Goal: Task Accomplishment & Management: Manage account settings

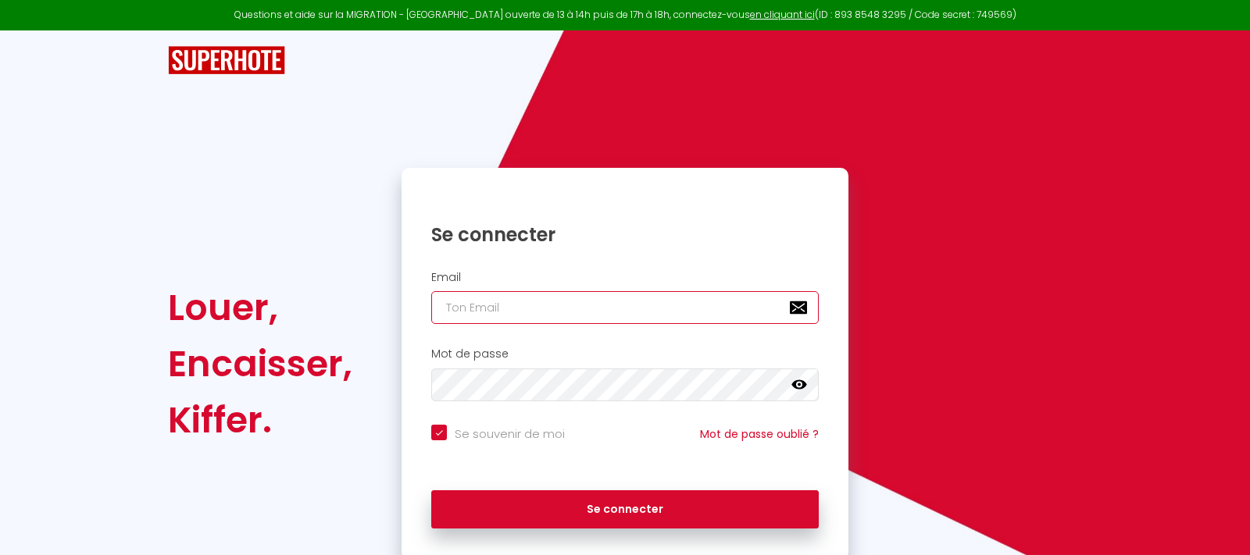
click at [518, 308] on input "email" at bounding box center [624, 307] width 387 height 33
type input "b"
checkbox input "true"
type input "bn"
checkbox input "true"
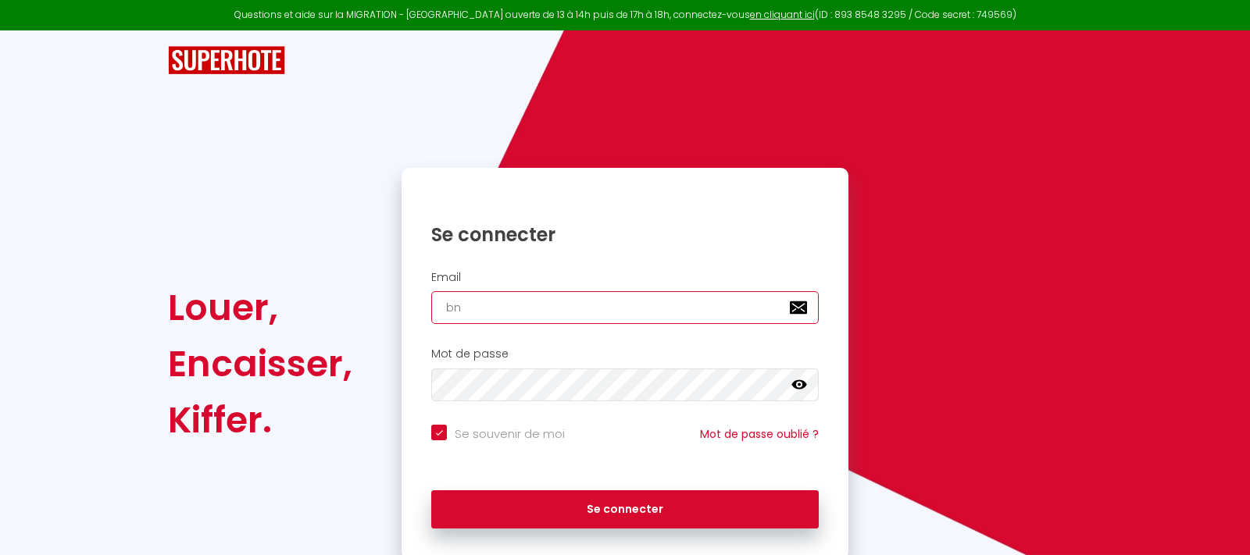
type input "bnb"
checkbox input "true"
type input "[EMAIL_ADDRESS][DOMAIN_NAME]"
checkbox input "true"
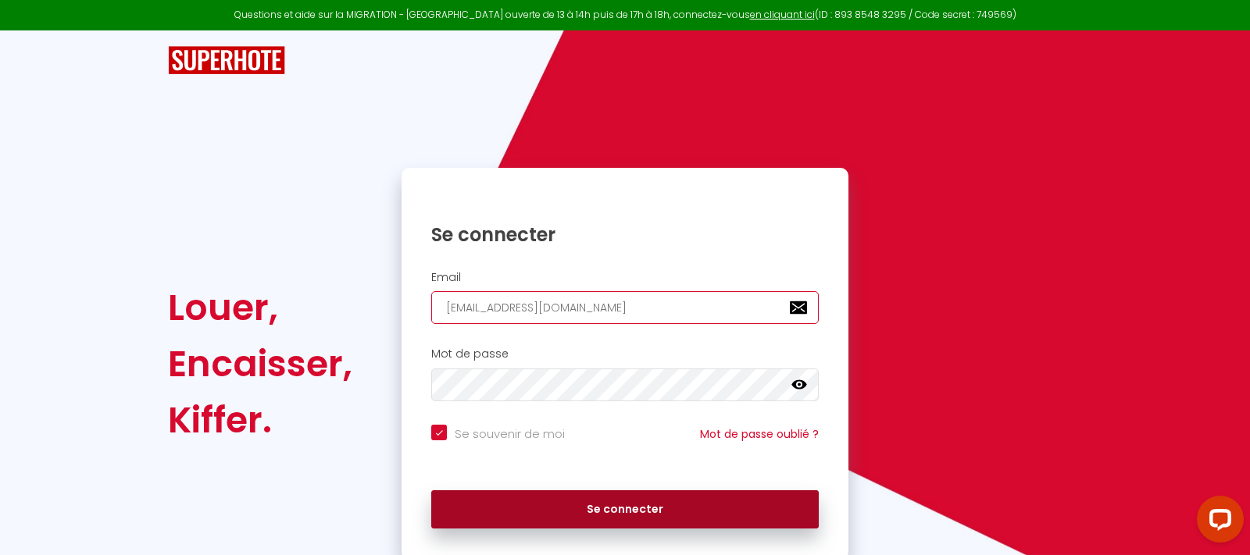
type input "[EMAIL_ADDRESS][DOMAIN_NAME]"
click at [590, 508] on button "Se connecter" at bounding box center [624, 509] width 387 height 39
checkbox input "true"
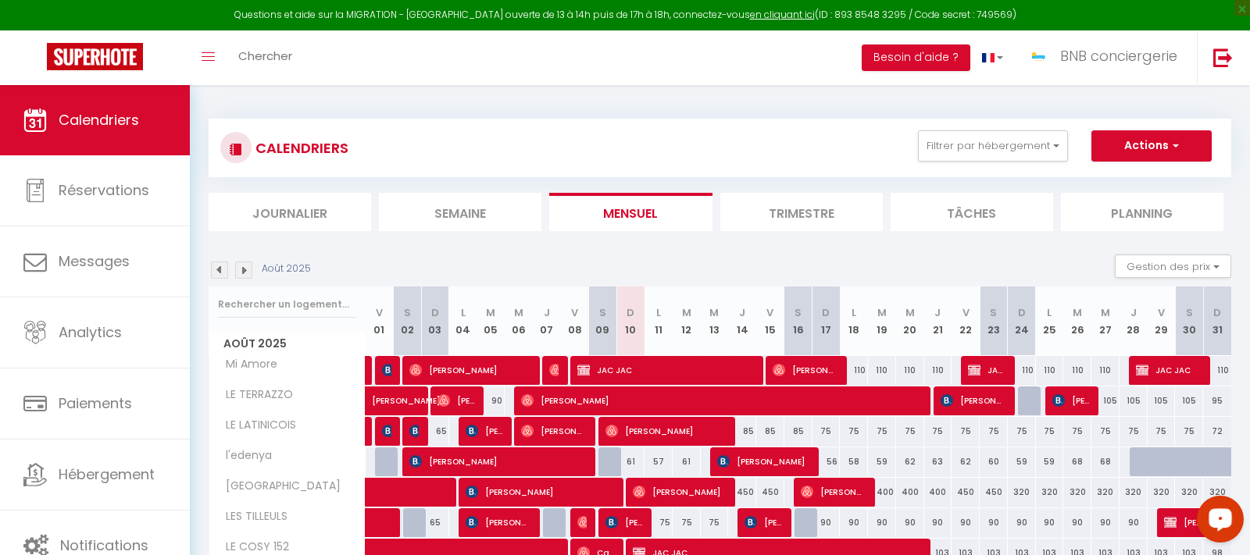
click at [1221, 524] on div "Open LiveChat chat widget" at bounding box center [1220, 518] width 27 height 27
click at [101, 144] on link "Calendriers" at bounding box center [95, 120] width 190 height 70
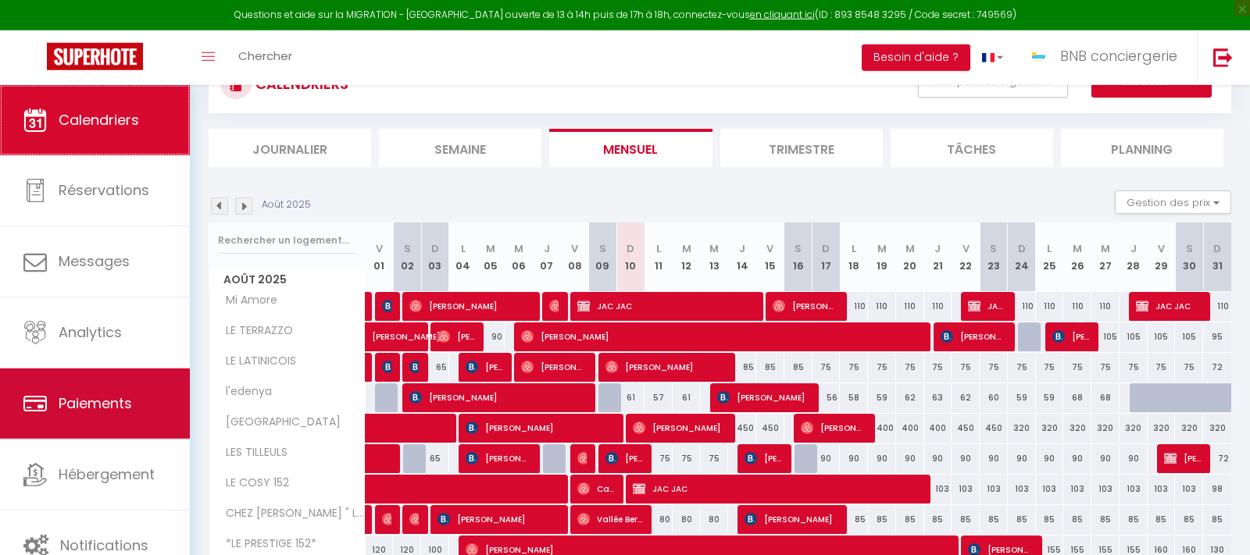
scroll to position [208, 0]
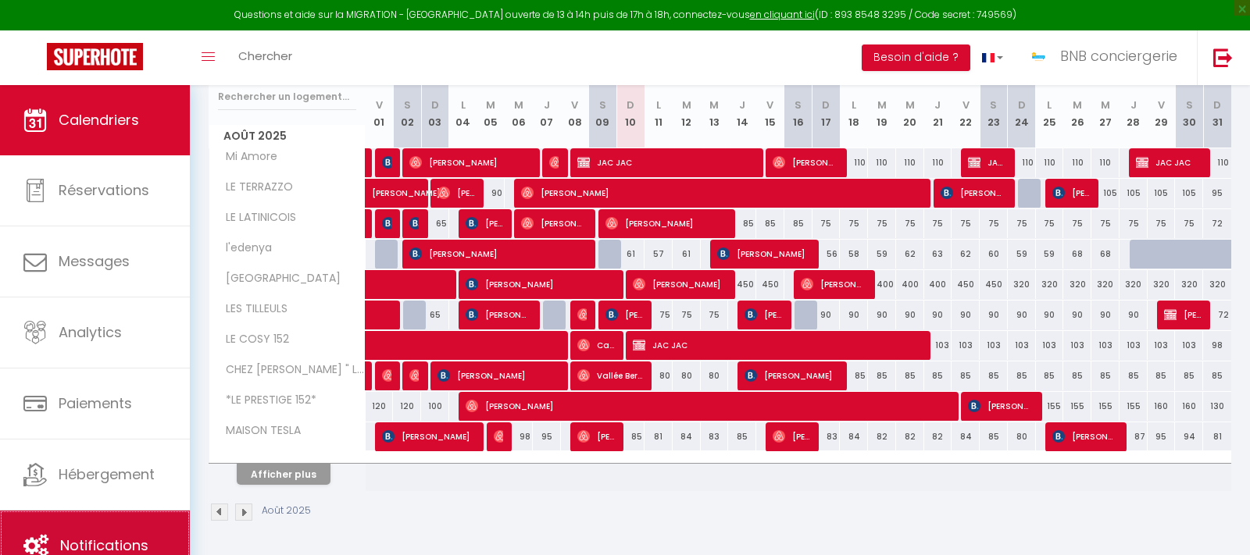
click at [154, 544] on link "Notifications" at bounding box center [95, 546] width 190 height 70
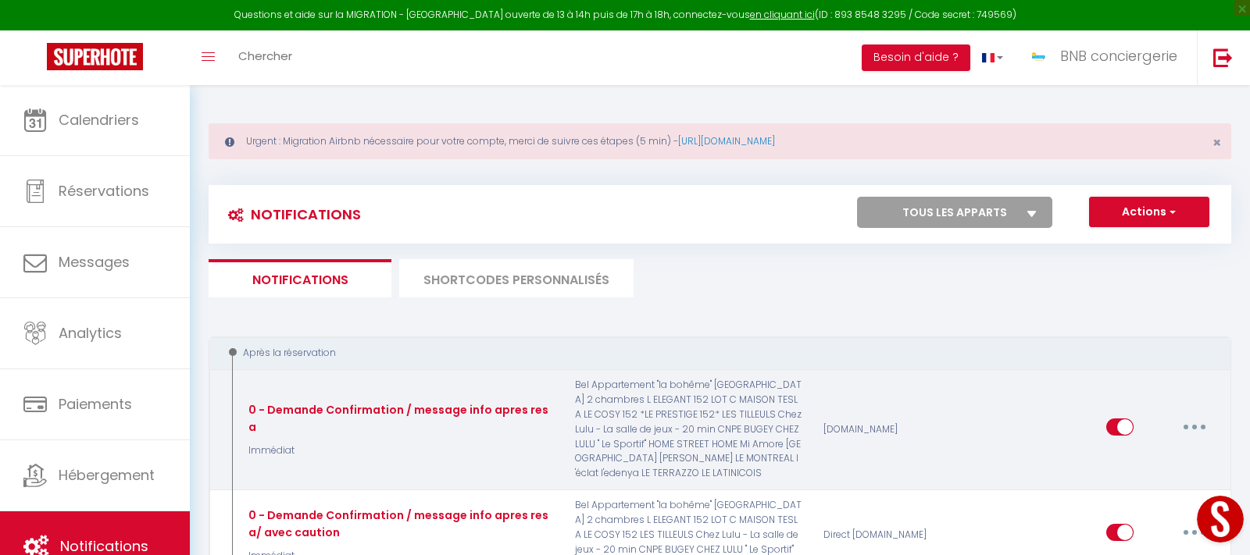
click at [1205, 430] on button "button" at bounding box center [1194, 427] width 44 height 25
click at [1143, 457] on link "Editer" at bounding box center [1154, 463] width 116 height 27
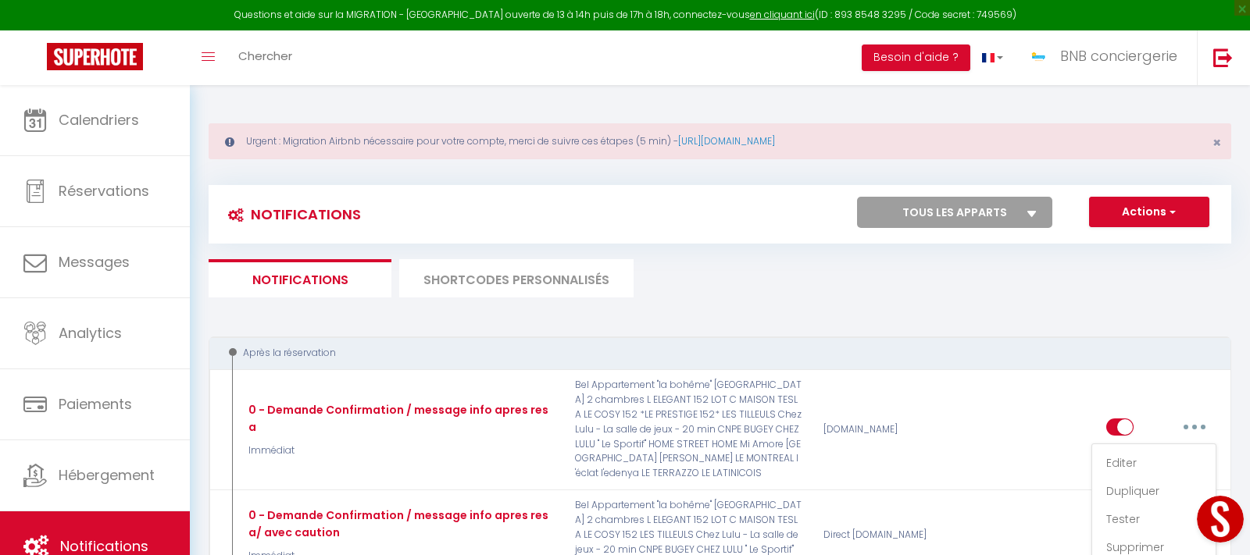
type input "0 - Demande Confirmation / message info apres resa"
select select "Immédiat"
select select "if_booking_is_paid"
checkbox input "true"
checkbox input "false"
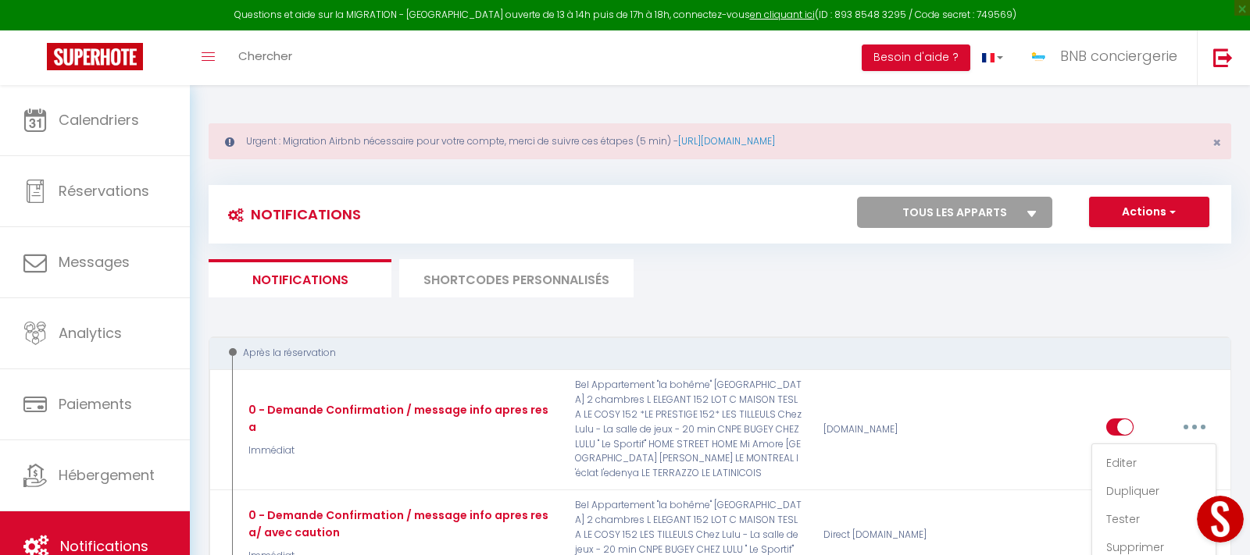
checkbox input "false"
radio input "true"
type input "Merci de confirmer votre réservation - [BOOKING:ID] - [GUEST:FIRST_NAME] [GUEST…"
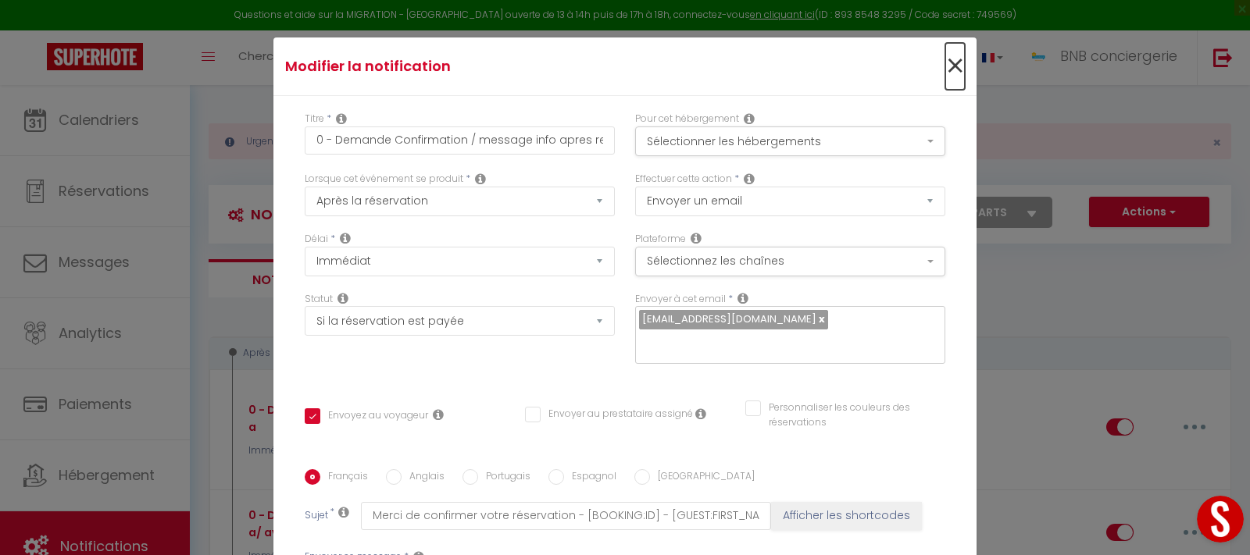
click at [961, 66] on span "×" at bounding box center [955, 66] width 20 height 47
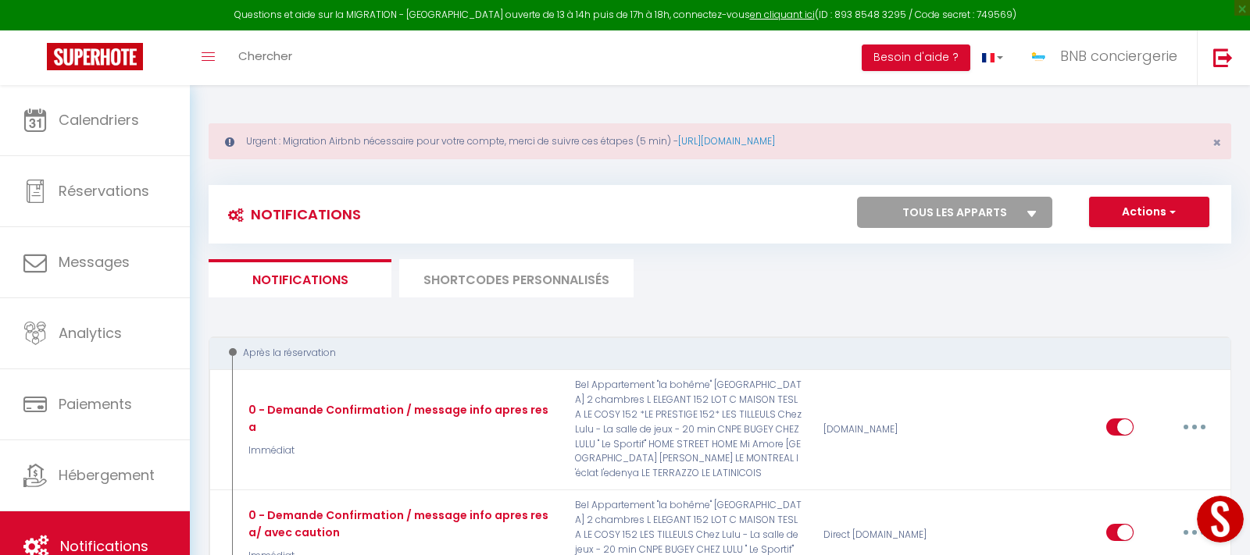
click at [458, 280] on li "SHORTCODES PERSONNALISÉS" at bounding box center [516, 278] width 234 height 38
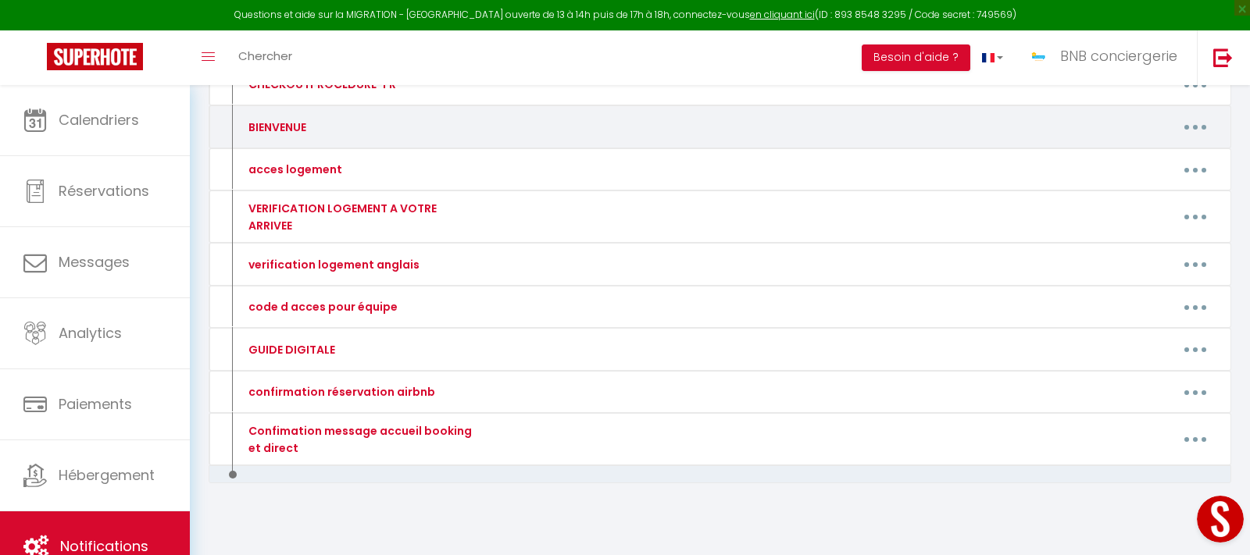
scroll to position [304, 0]
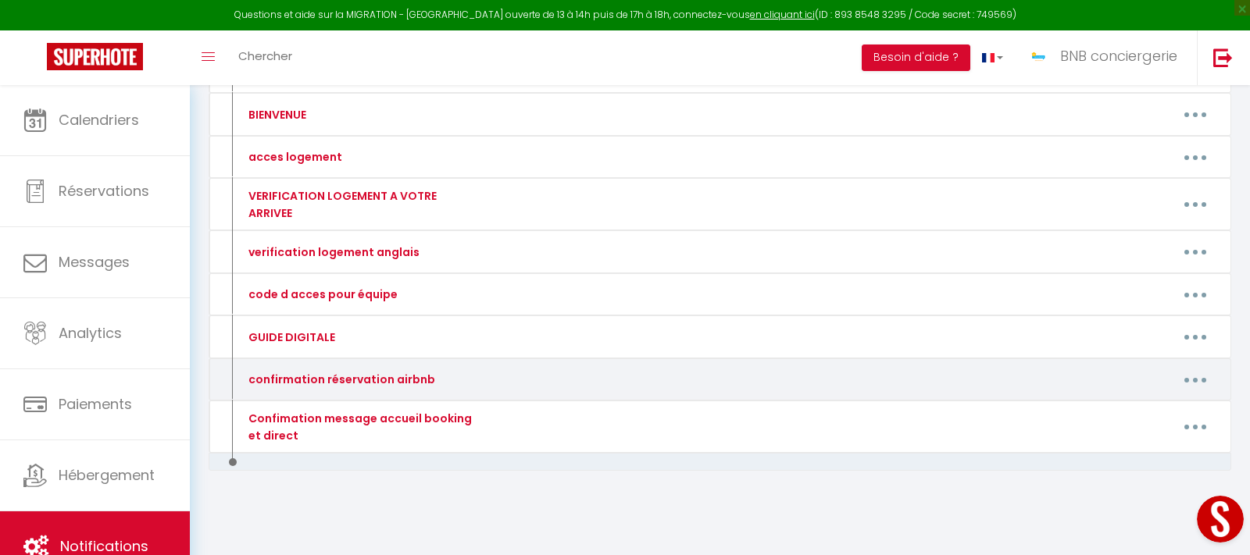
click at [1191, 383] on button "button" at bounding box center [1195, 379] width 44 height 25
click at [1150, 413] on link "Editer" at bounding box center [1155, 415] width 116 height 27
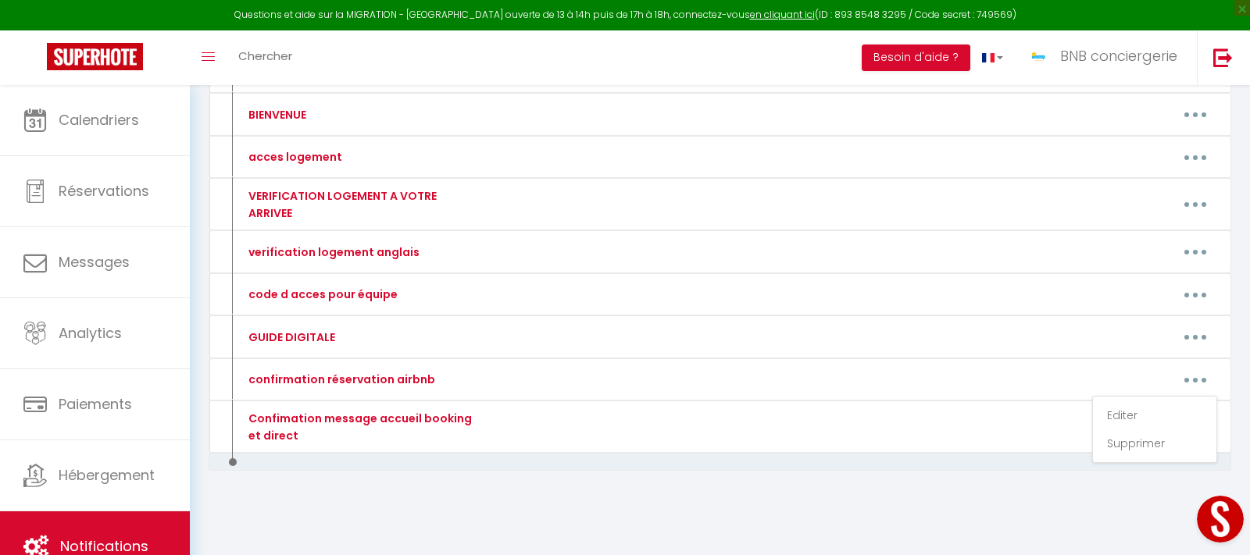
type input "confirmation réservation airbnb"
type textarea "Bonjour"
type textarea "🏠L'entrée dans l'appartement sera autonome à partir de 16 h00 mais merci de nou…"
type textarea "🏠L'entrée sera autonome à partir de 16 h00 mais merci de nous informer de votre…"
type textarea "🏠L'entrée dans l'appartement sera autonome à partir de 16 h00 mais merci de nou…"
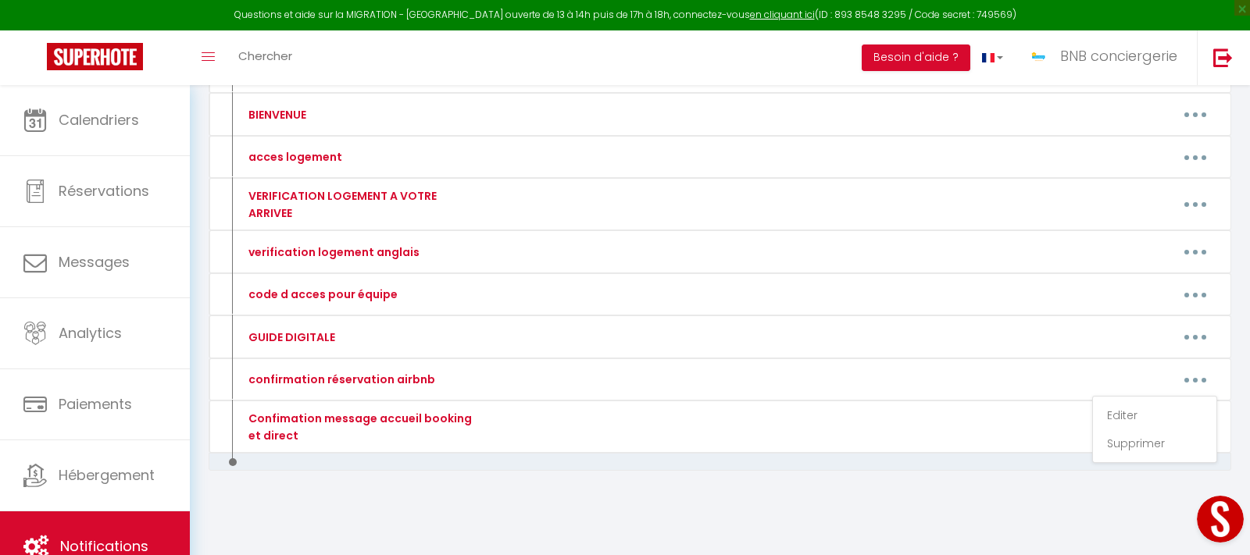
type textarea "🏠L'entrée dans l'appartement sera autonome à partir de 16 h00 mais merci de nou…"
type textarea "🏠L'entrée sera autonome à partir de 16 h00 mais merci de nous informer de votre…"
type textarea "🏠L'entrée dans l'appartement sera autonome à partir de 16 h00 mais merci de nou…"
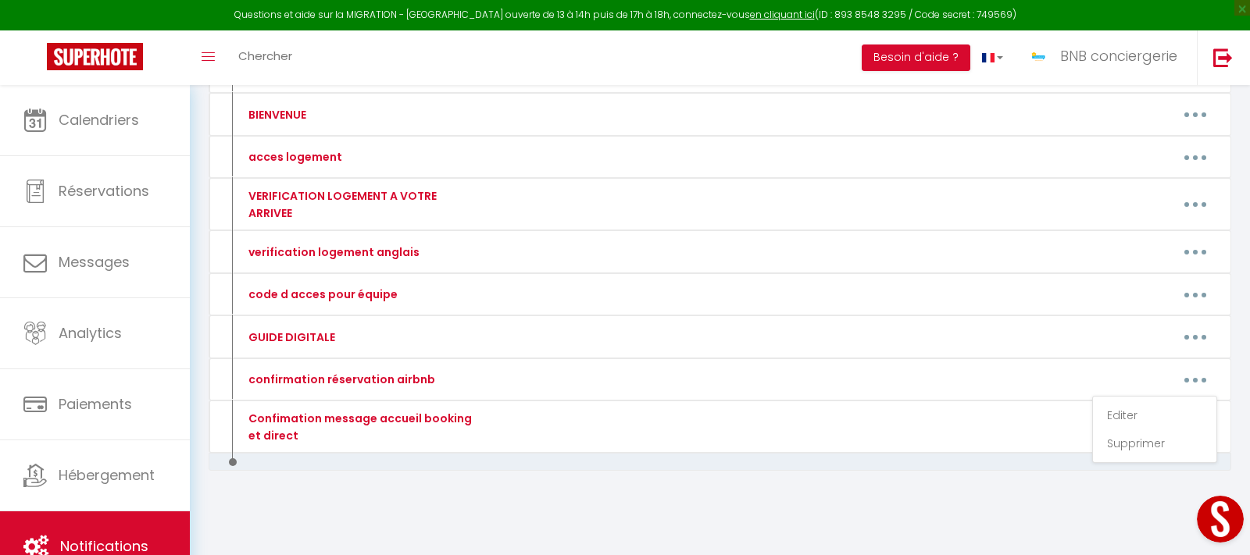
type textarea "🏠L'entrée dans l'appartement sera autonome à partir de 16 h00 mais merci de nou…"
type textarea "🏠L'entrée sera autonome à partir de 16 h00 mais merci de nous informer de votre…"
type textarea "🏠L'entrée dans l'appartement sera autonome à partir de 16 h00 mais merci de nou…"
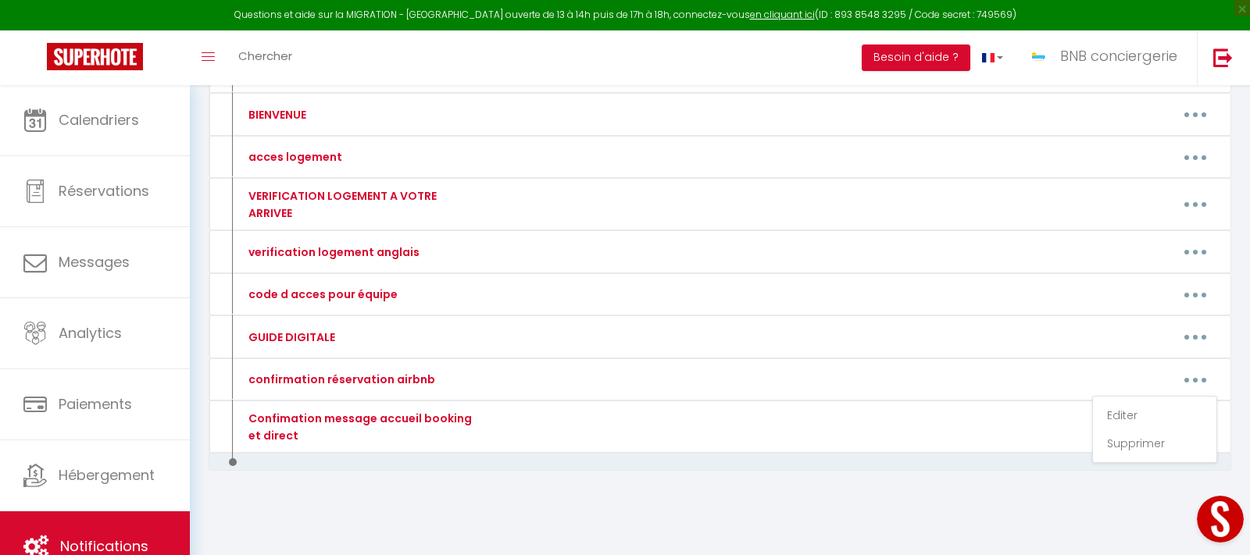
type textarea "🏠L'entrée dans l'appartement sera autonome à partir de 16 h00 mais merci de nou…"
type textarea "🏠L'entrée dans le logement est autonome à partir de 17h00 mais merci de nous in…"
type textarea "🏠L'entrée sera autonome à partir de 16 h00 mais merci de nous informer de votre…"
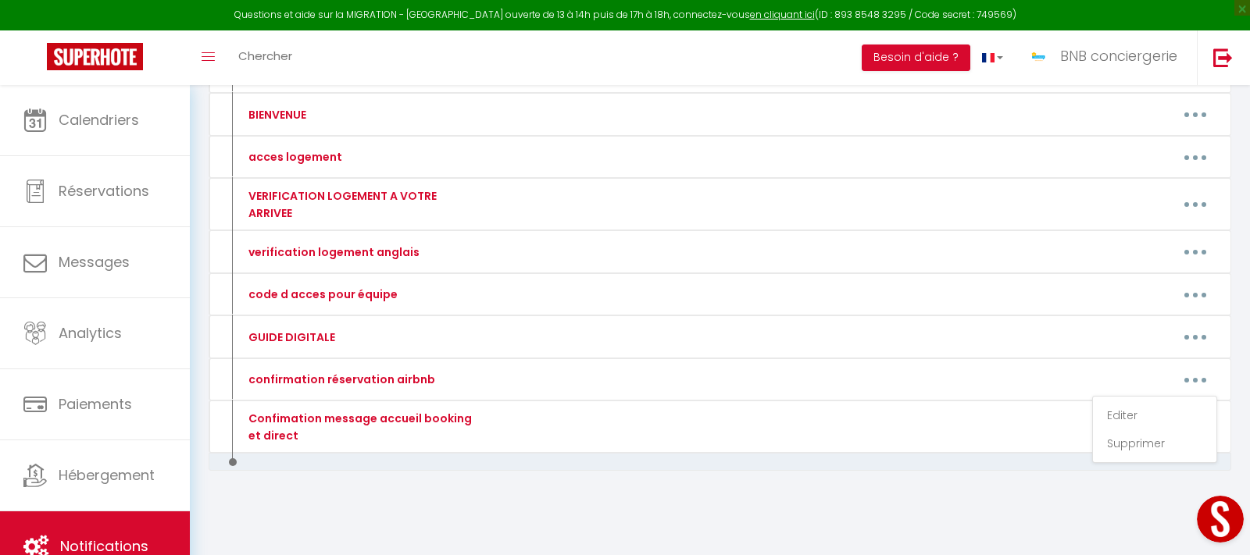
type textarea "🏠L'entrée sera autonome à partir de 16 h00 mais merci de nous informer de votre…"
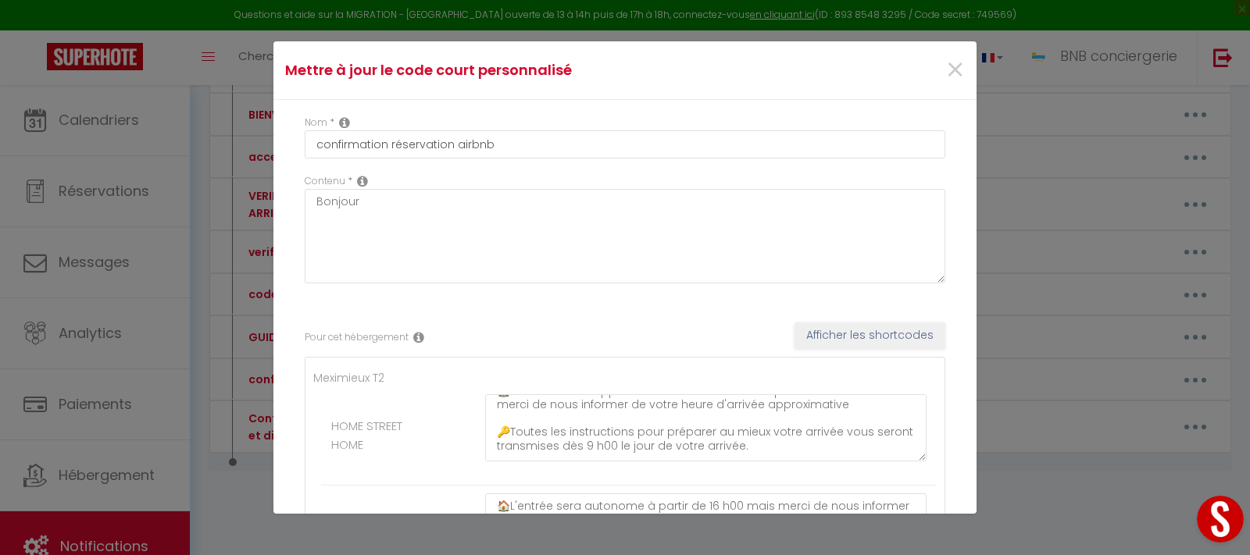
scroll to position [0, 0]
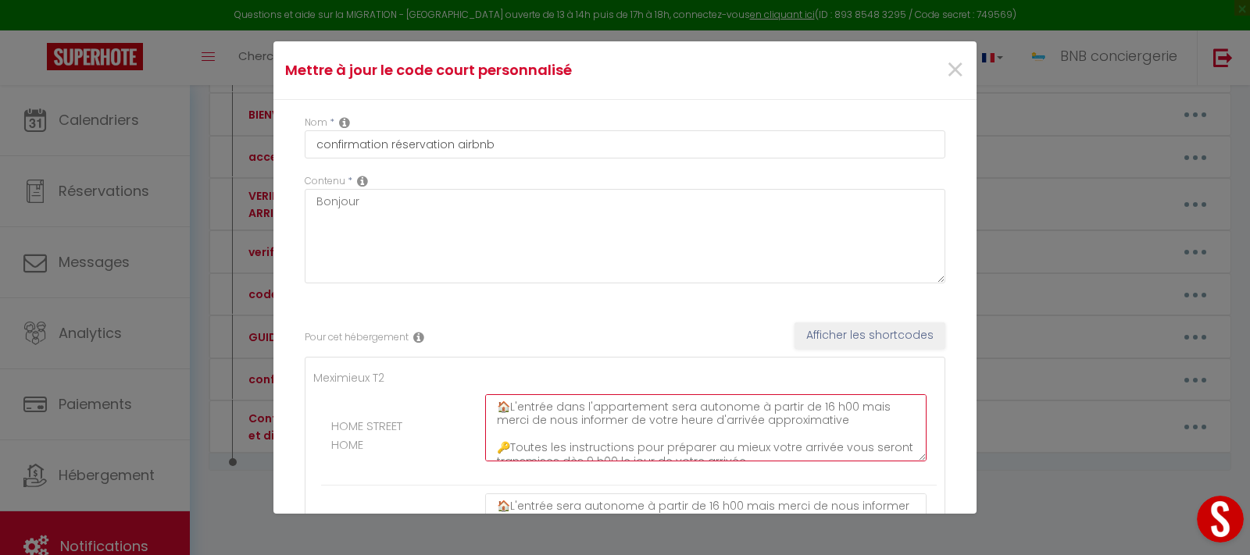
click at [848, 412] on textarea "🏠L'entrée dans l'appartement sera autonome à partir de 16 h00 mais merci de nou…" at bounding box center [705, 427] width 441 height 67
click at [694, 412] on textarea "🏠L'entrée dans l'appartement sera autonome à partir de 16 h00 et le départ à 11…" at bounding box center [705, 427] width 441 height 67
drag, startPoint x: 567, startPoint y: 423, endPoint x: 535, endPoint y: 423, distance: 32.0
click at [535, 423] on textarea "🏠L'entrée dans l'appartement est autonome à partir de 16 h00 et le départ à 11h…" at bounding box center [705, 427] width 441 height 67
click at [882, 419] on textarea "🏠L'entrée dans l'appartement est autonome à partir de 16 h00 et le départ à 11h…" at bounding box center [705, 427] width 441 height 67
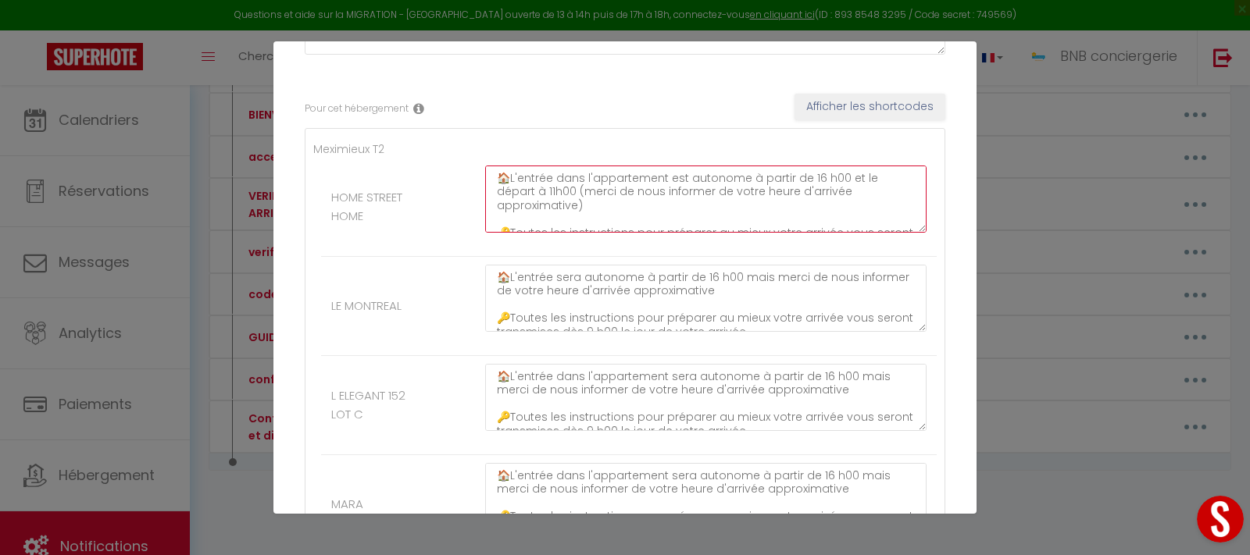
scroll to position [239, 0]
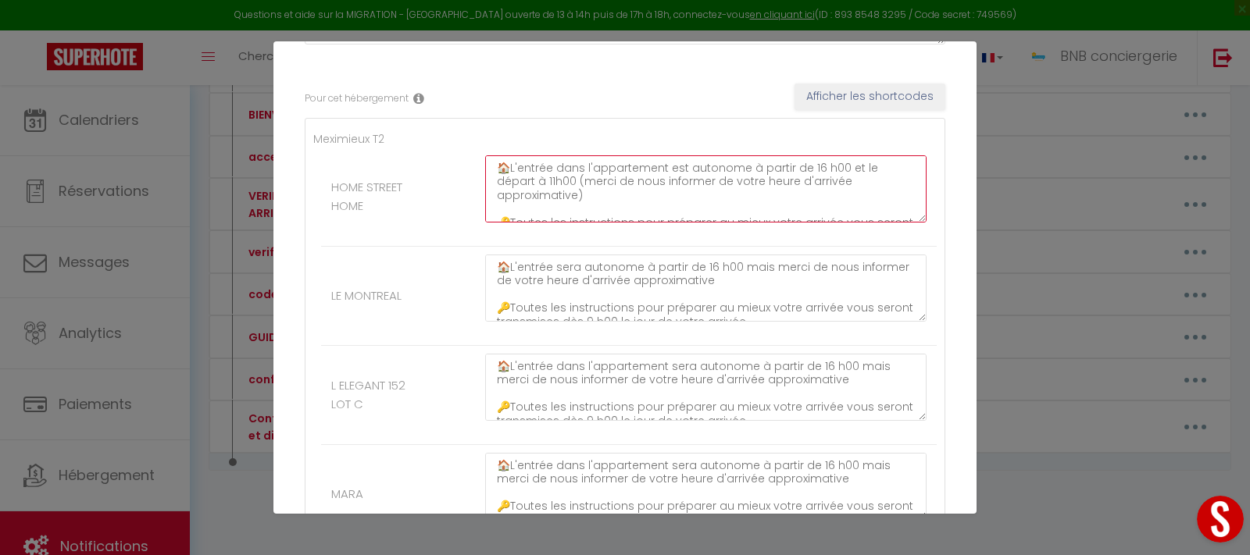
drag, startPoint x: 512, startPoint y: 170, endPoint x: 894, endPoint y: 185, distance: 382.2
click at [892, 188] on textarea "🏠L'entrée dans l'appartement est autonome à partir de 16 h00 et le départ à 11h…" at bounding box center [705, 188] width 441 height 67
type textarea "🏠L'entrée dans l'appartement est autonome à partir de 16 h00 et le départ à 11h…"
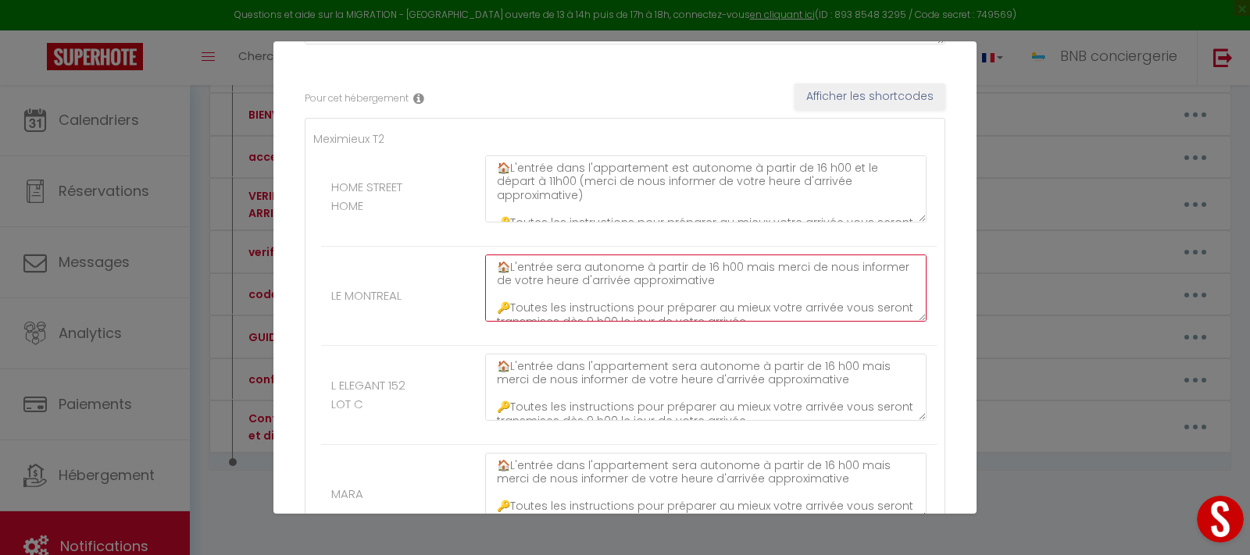
click at [519, 271] on textarea "🏠L'entrée sera autonome à partir de 16 h00 mais merci de nous informer de votre…" at bounding box center [705, 288] width 441 height 67
drag, startPoint x: 513, startPoint y: 269, endPoint x: 700, endPoint y: 282, distance: 187.1
click at [700, 282] on textarea "🏠L'entrée sera autonome à partir de 16 h00 mais merci de nous informer de votre…" at bounding box center [705, 288] width 441 height 67
paste textarea "dans l'appartement est autonome à partir de 16 h00 et le départ à 11h00 (merci …"
click at [516, 282] on textarea "🏠L'entrée dans l'appartement est autonome à partir de 16 h00 et le départ à 11h…" at bounding box center [705, 288] width 441 height 67
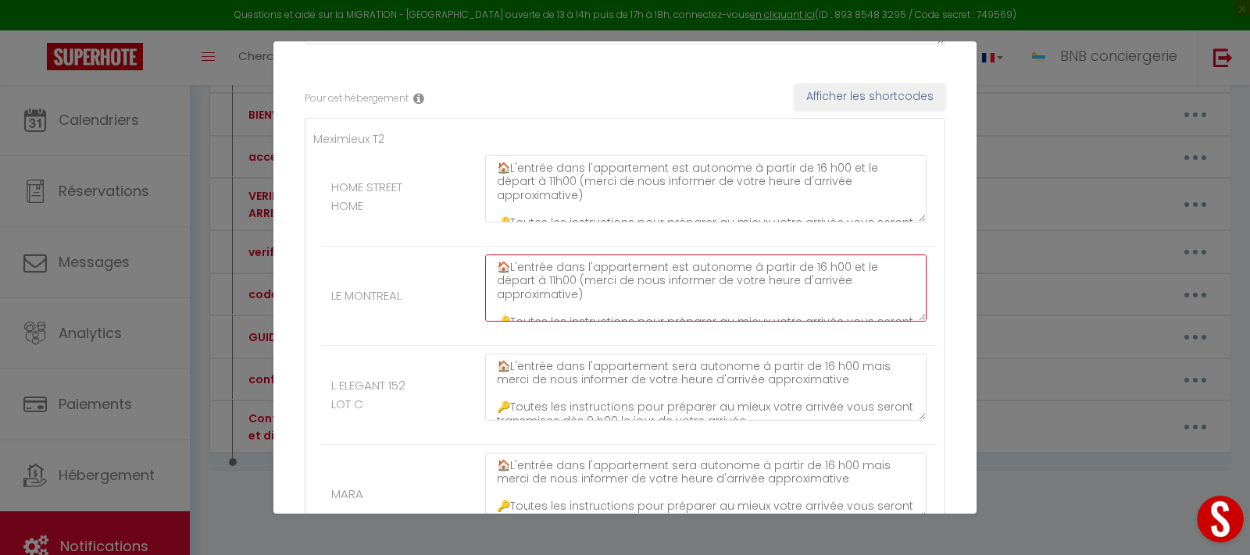
click at [514, 281] on textarea "🏠L'entrée dans l'appartement est autonome à partir de 16 h00 et le départ à 11h…" at bounding box center [705, 288] width 441 height 67
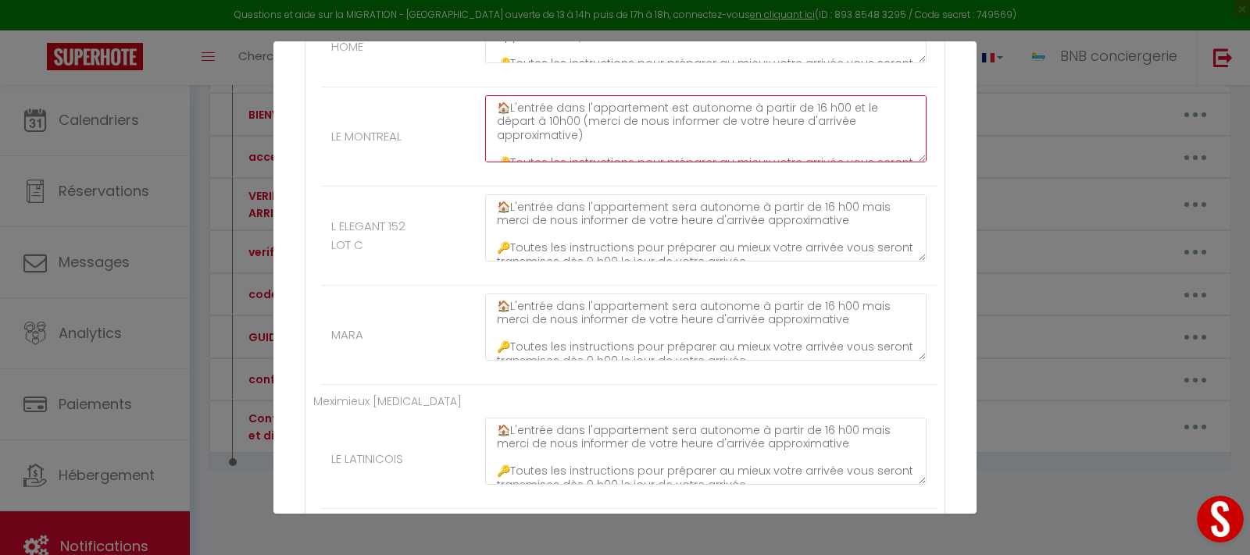
scroll to position [478, 0]
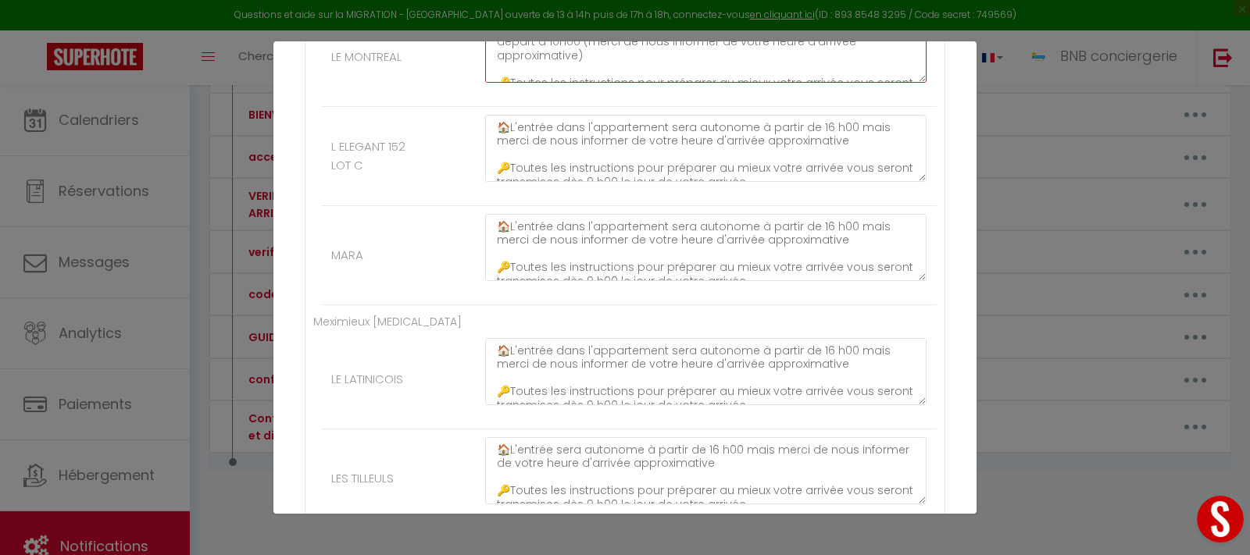
type textarea "🏠L'entrée dans l'appartement est autonome à partir de 16 h00 et le départ à 10h…"
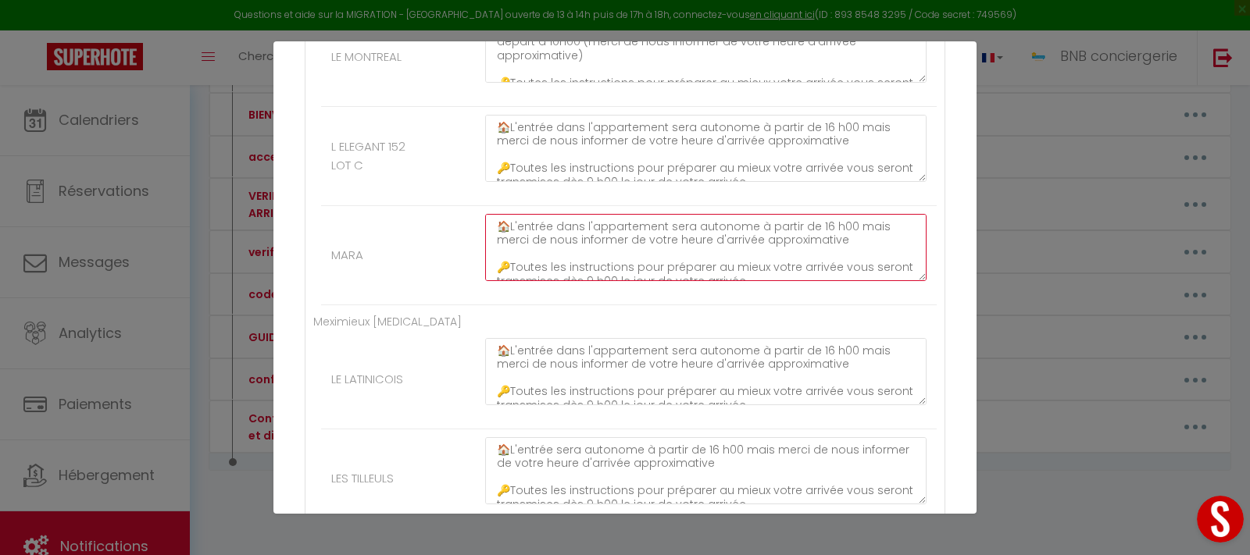
drag, startPoint x: 511, startPoint y: 226, endPoint x: 812, endPoint y: 240, distance: 301.8
click at [812, 240] on textarea "🏠L'entrée dans l'appartement sera autonome à partir de 16 h00 mais merci de nou…" at bounding box center [705, 247] width 441 height 67
paste textarea "est autonome à partir de 16 h00 et le départ à 11h00 (merci de nous informer de…"
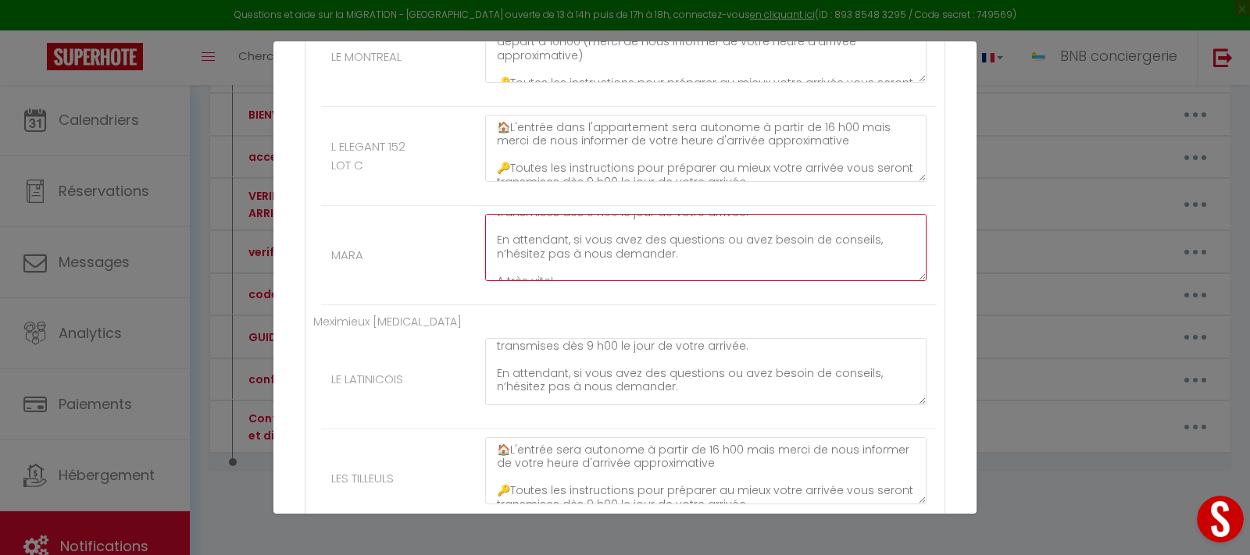
scroll to position [0, 0]
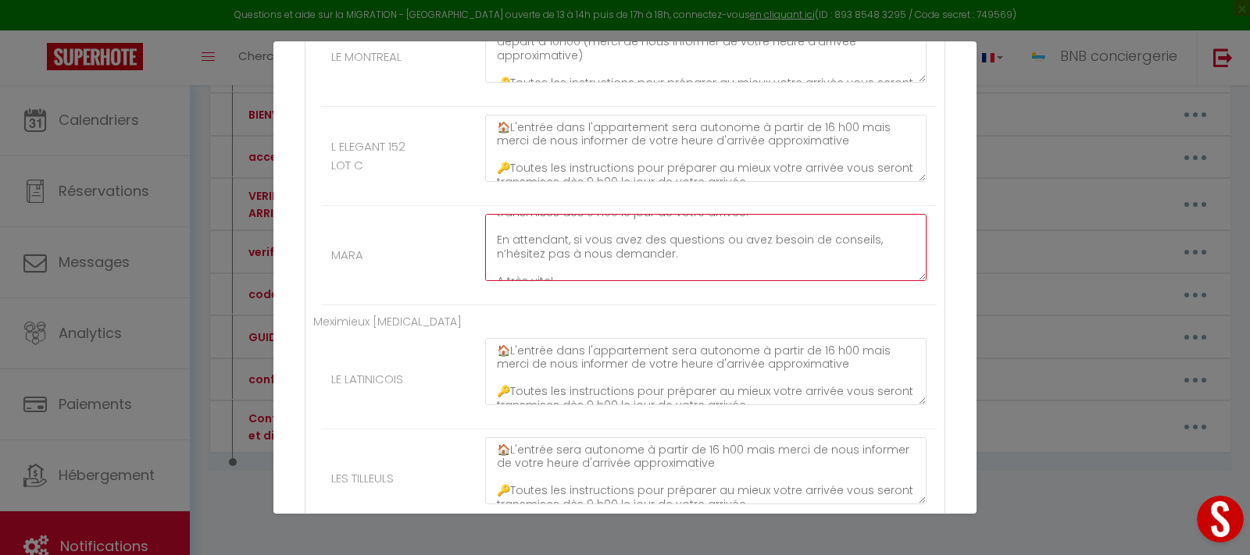
type textarea "🏠L'entrée dans l'appartement est autonome à partir de 16 h00 et le départ à 11h…"
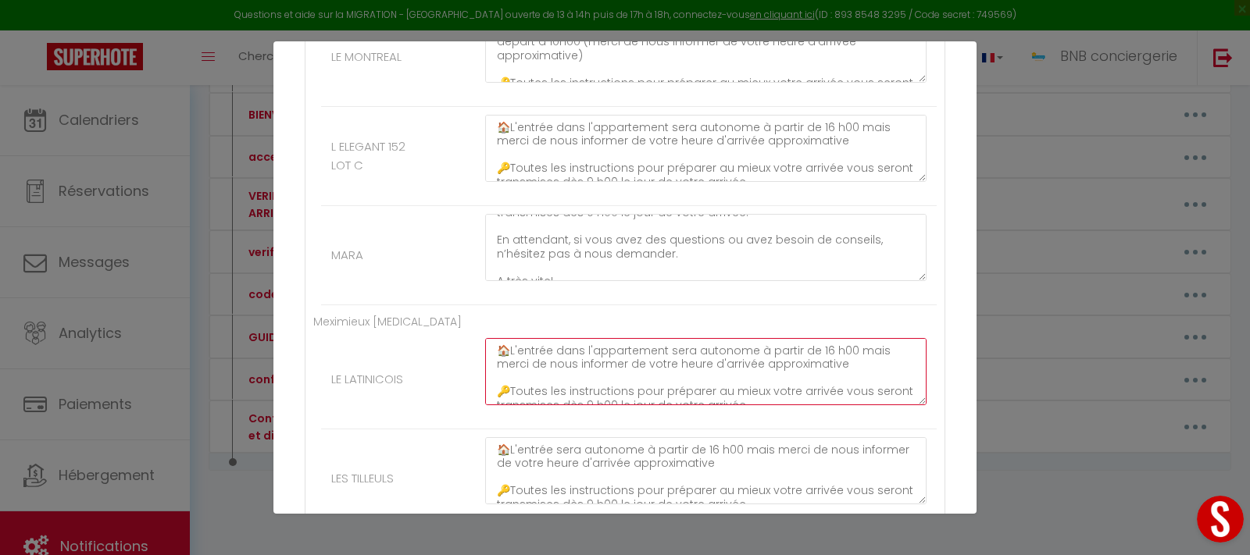
drag, startPoint x: 513, startPoint y: 350, endPoint x: 841, endPoint y: 370, distance: 328.7
paste textarea "est autonome à partir de 16 h00 et le départ à 11h00 (merci de nous informer de…"
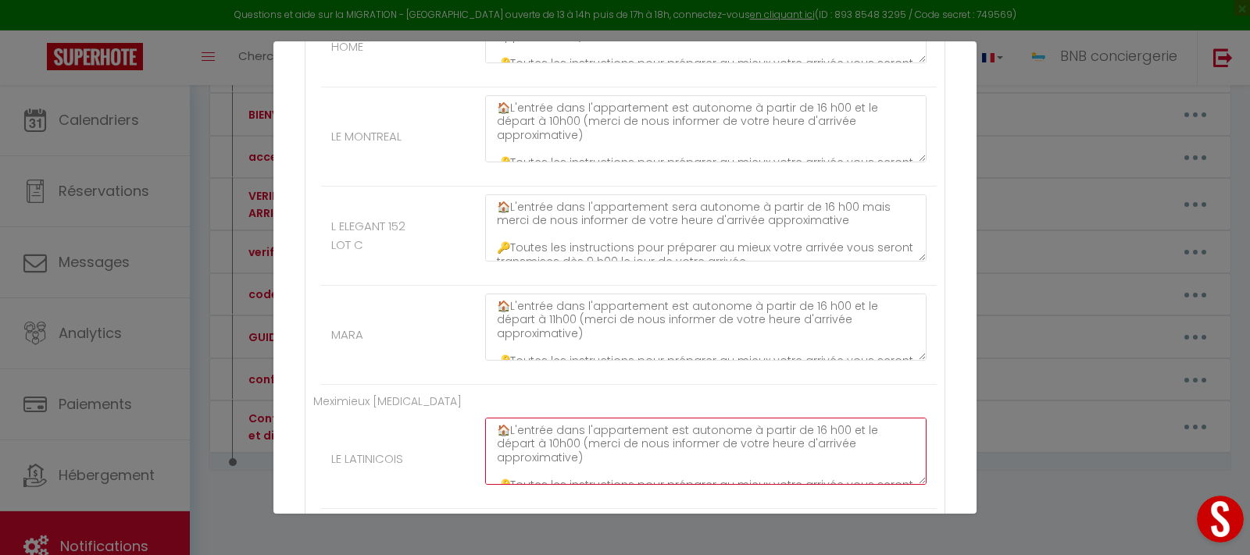
type textarea "🏠L'entrée dans l'appartement est autonome à partir de 16 h00 et le départ à 10h…"
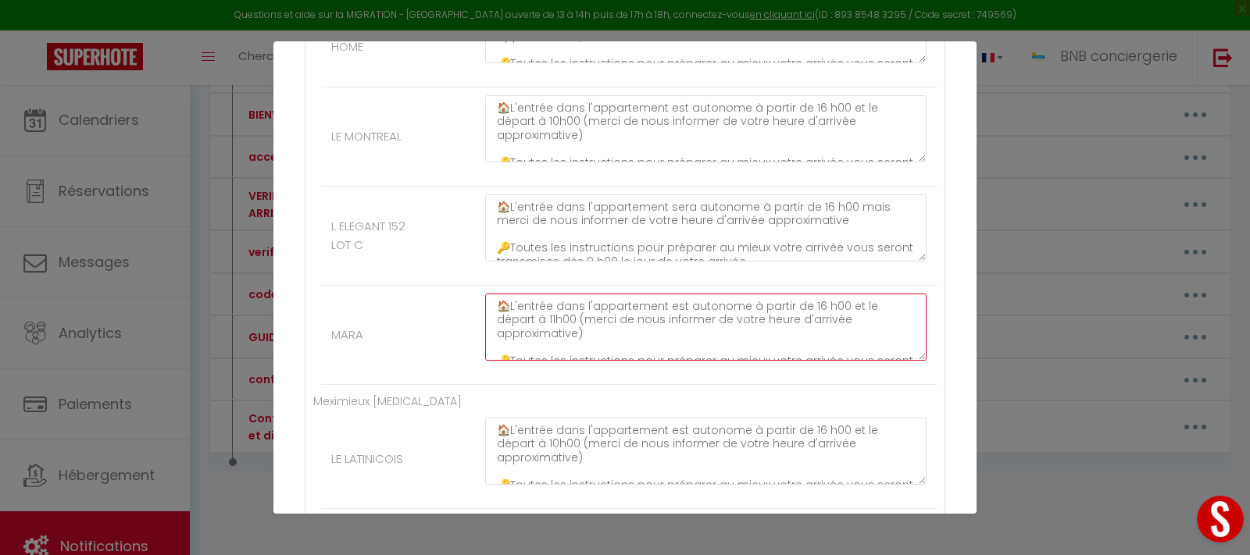
click at [513, 320] on textarea "🏠L'entrée dans l'appartement est autonome à partir de 16 h00 et le départ à 11h…" at bounding box center [705, 327] width 441 height 67
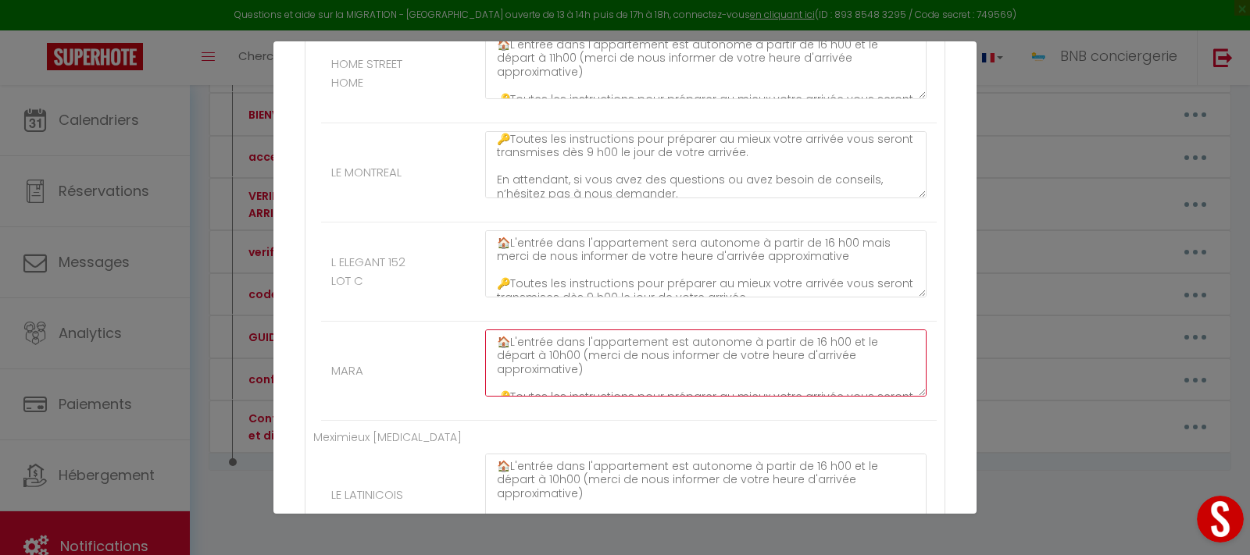
scroll to position [398, 0]
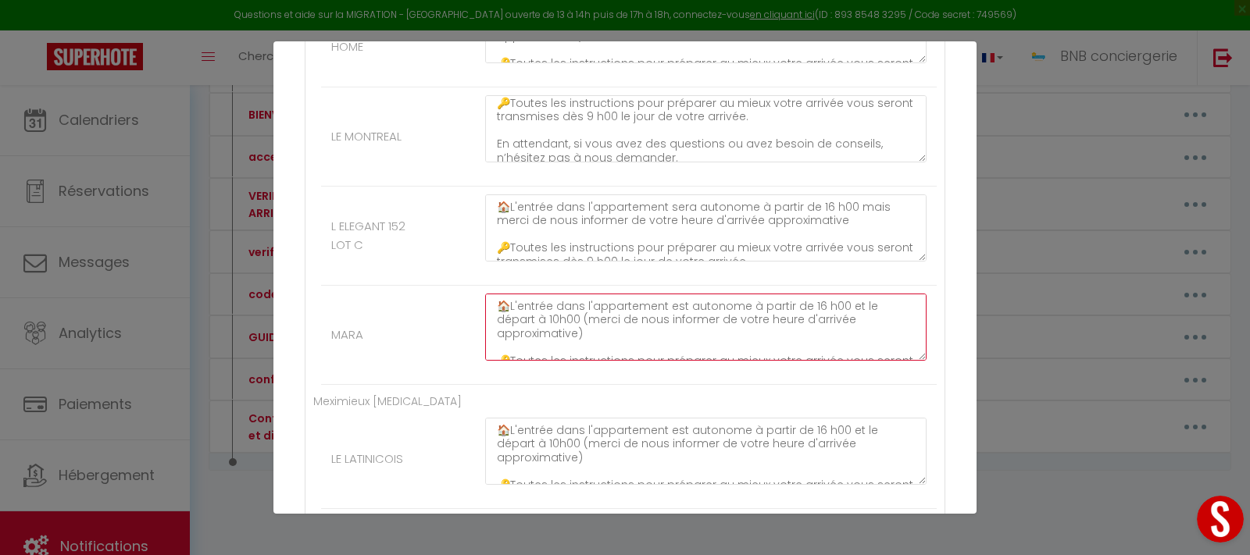
drag, startPoint x: 513, startPoint y: 305, endPoint x: 931, endPoint y: 326, distance: 418.4
click at [926, 326] on textarea "🏠L'entrée dans l'appartement est autonome à partir de 16 h00 et le départ à 10h…" at bounding box center [705, 327] width 441 height 67
type textarea "🏠L'entrée dans l'appartement est autonome à partir de 16 h00 et le départ à 10h…"
click at [458, 341] on li "MARA 🏠L'entrée dans l'appartement est autonome à partir de 16 h00 et le départ …" at bounding box center [628, 335] width 615 height 99
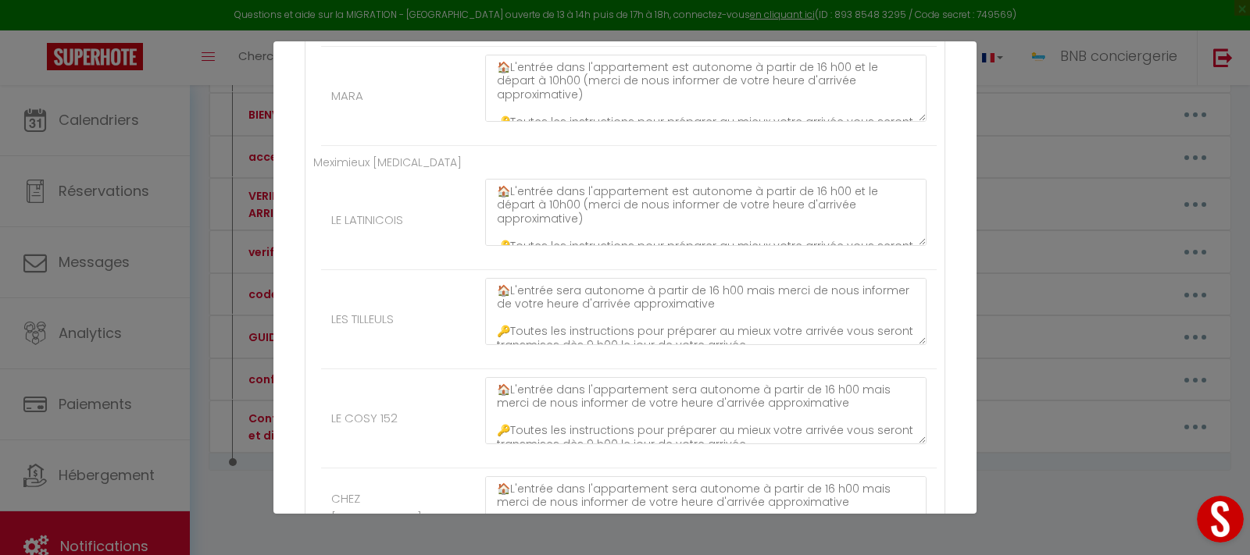
scroll to position [717, 0]
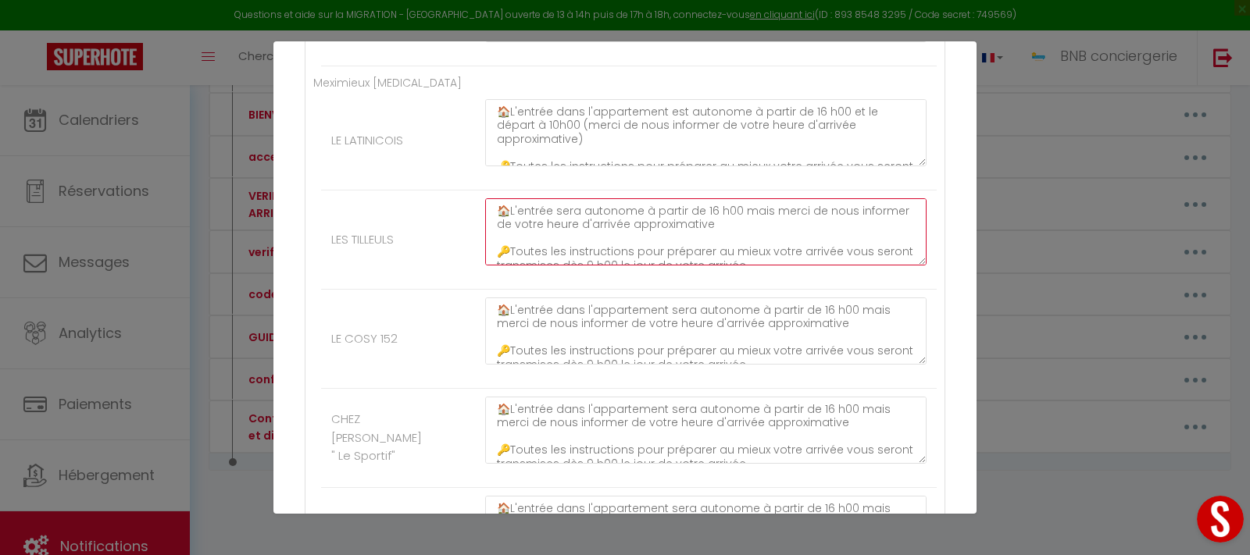
drag, startPoint x: 512, startPoint y: 213, endPoint x: 707, endPoint y: 237, distance: 196.0
paste textarea "dans l'appartement est autonome à partir de 16 h00 et le départ à 10h00 (merci …"
type textarea "🏠L'entrée dans l'appartement est autonome à partir de 16 h00 et le départ à 10h…"
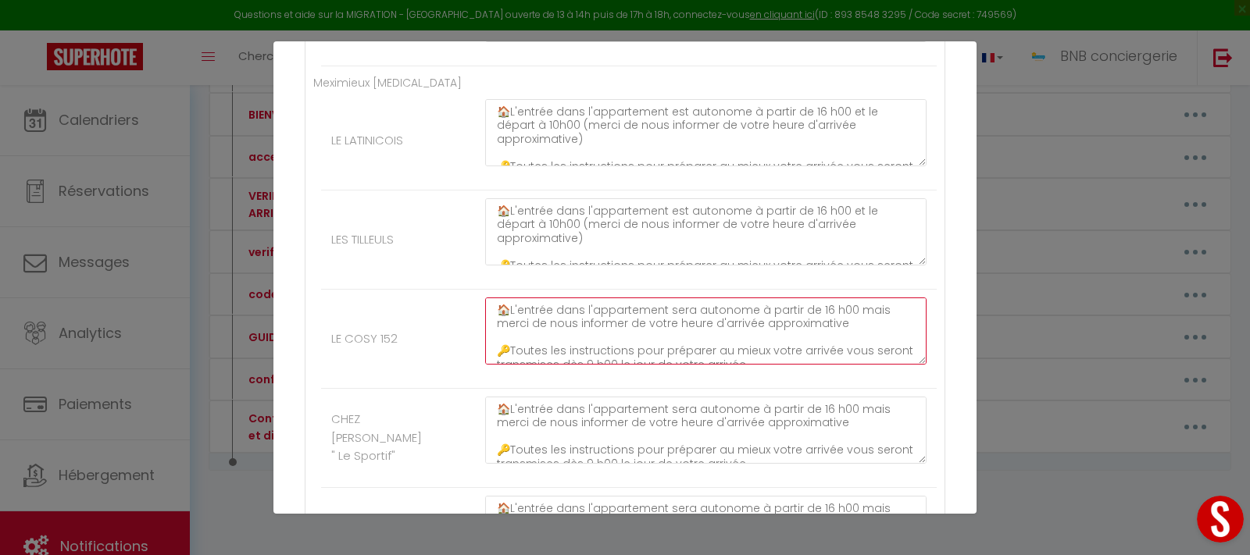
drag, startPoint x: 510, startPoint y: 314, endPoint x: 816, endPoint y: 325, distance: 306.4
paste textarea "est autonome à partir de 16 h00 et le départ à 10h00 (merci de nous informer de…"
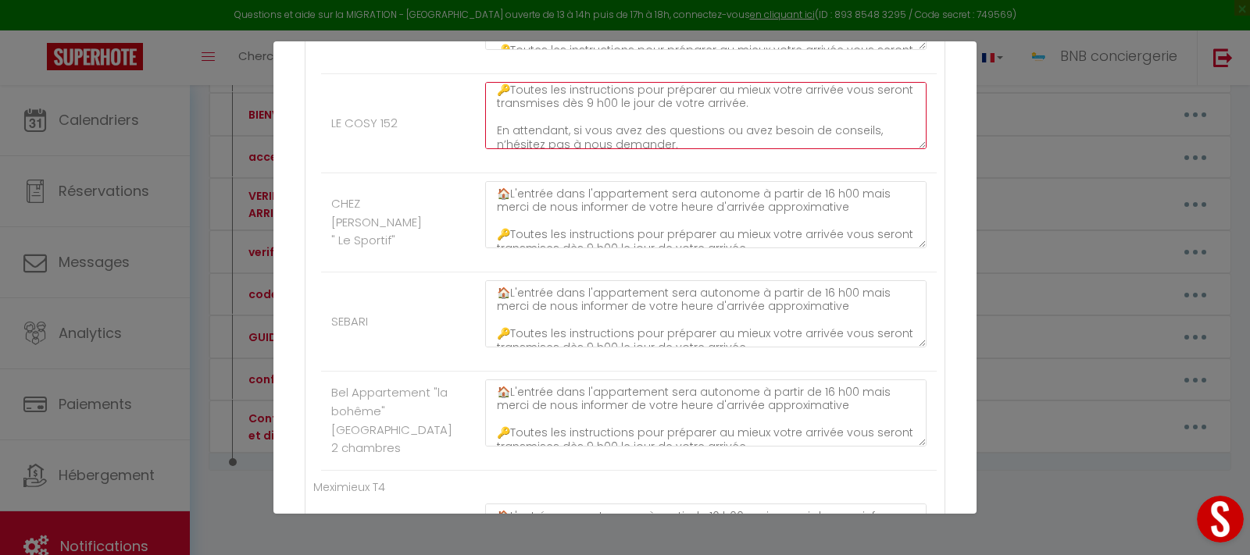
scroll to position [908, 0]
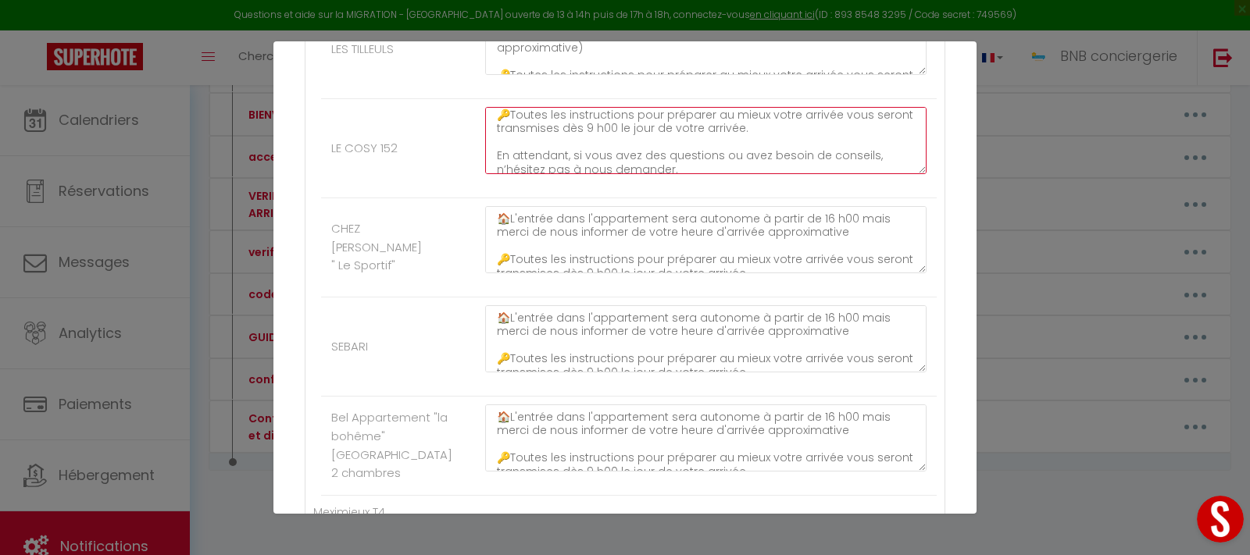
type textarea "🏠L'entrée dans l'appartement est autonome à partir de 16 h00 et le départ à 10h…"
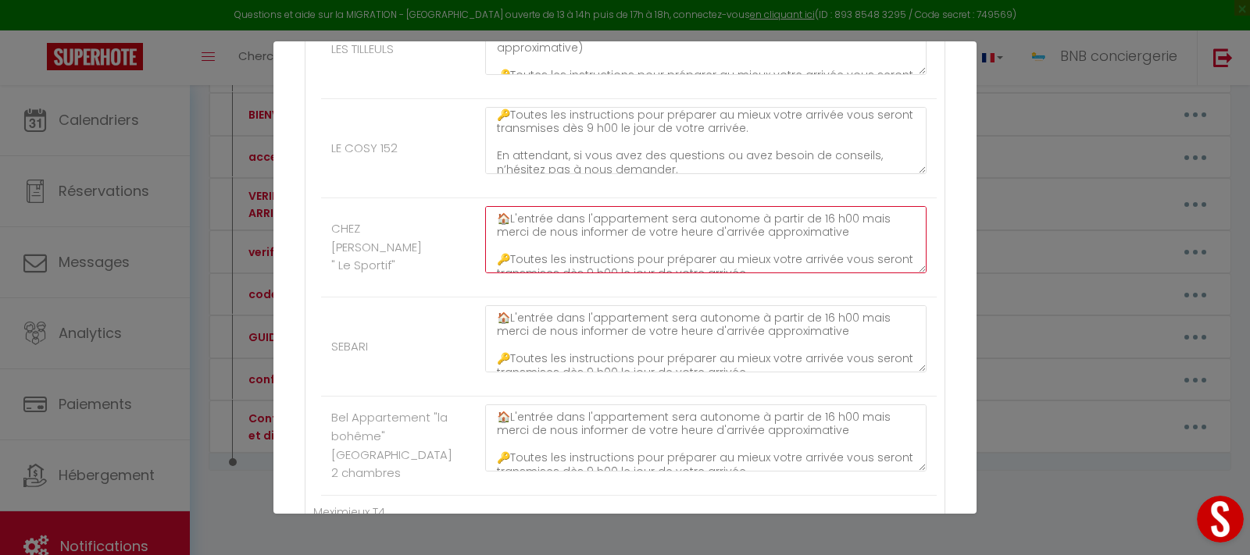
drag, startPoint x: 512, startPoint y: 220, endPoint x: 812, endPoint y: 239, distance: 300.5
paste textarea "est autonome à partir de 16 h00 et le départ à 10h00 (merci de nous informer de…"
type textarea "🏠L'entrée dans l'appartement est autonome à partir de 16 h00 et le départ à 10h…"
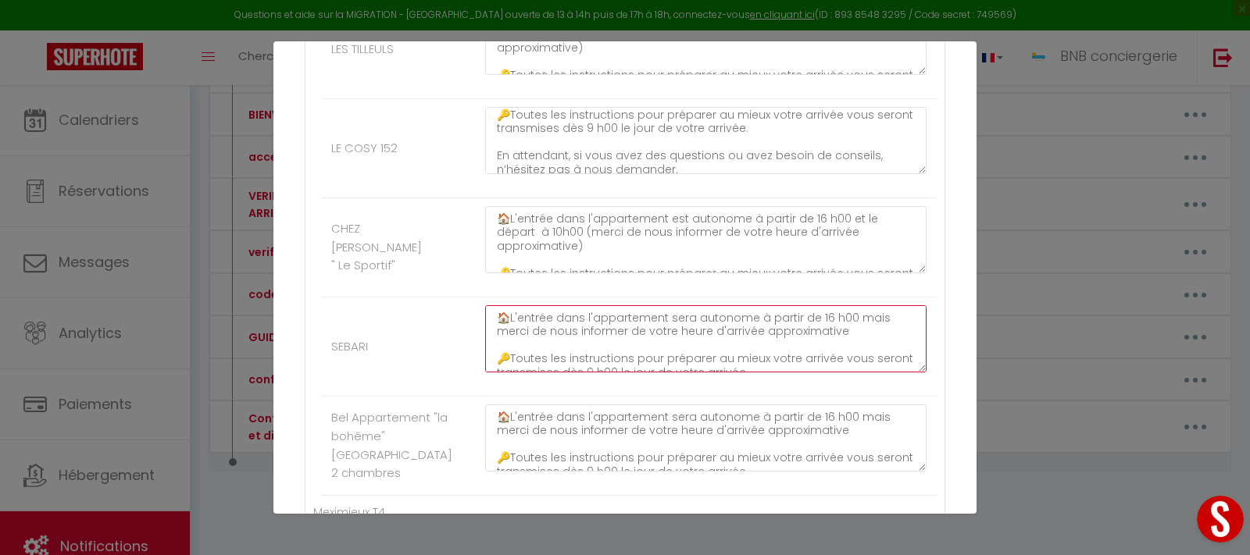
drag, startPoint x: 514, startPoint y: 319, endPoint x: 834, endPoint y: 335, distance: 320.6
click at [834, 335] on textarea "🏠L'entrée dans l'appartement sera autonome à partir de 16 h00 mais merci de nou…" at bounding box center [705, 338] width 441 height 67
paste textarea "est autonome à partir de 16 h00 et le départ à 10h00 (merci de nous informer de…"
click at [518, 333] on textarea "🏠L'entrée dans l'appartement est autonome à partir de 16 h00 et le départ à 10h…" at bounding box center [705, 338] width 441 height 67
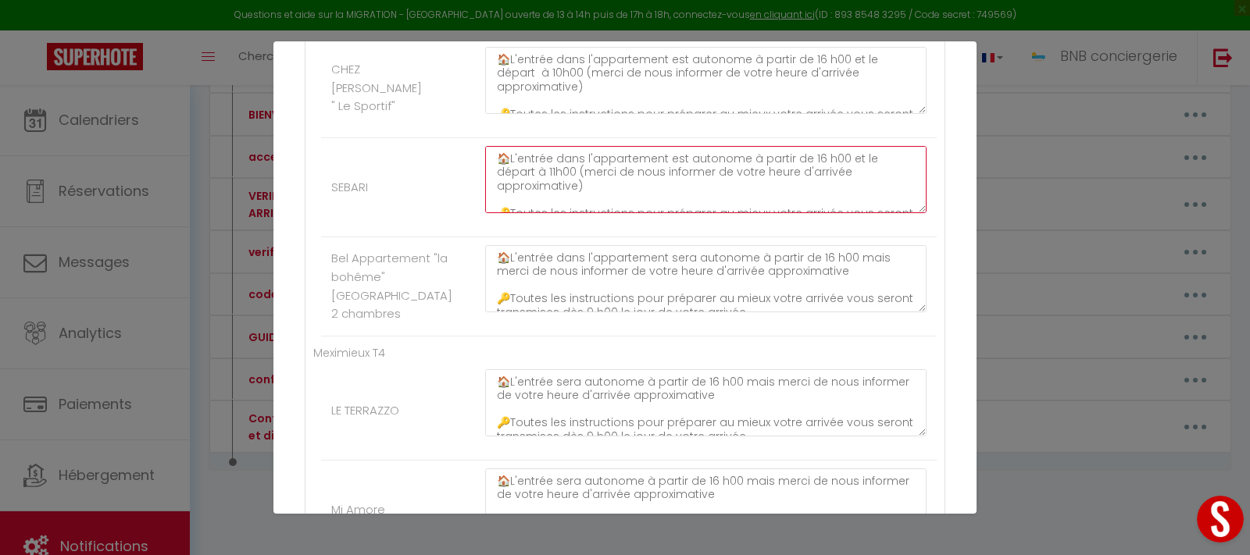
type textarea "🏠L'entrée dans l'appartement est autonome à partir de 16 h00 et le départ à 11h…"
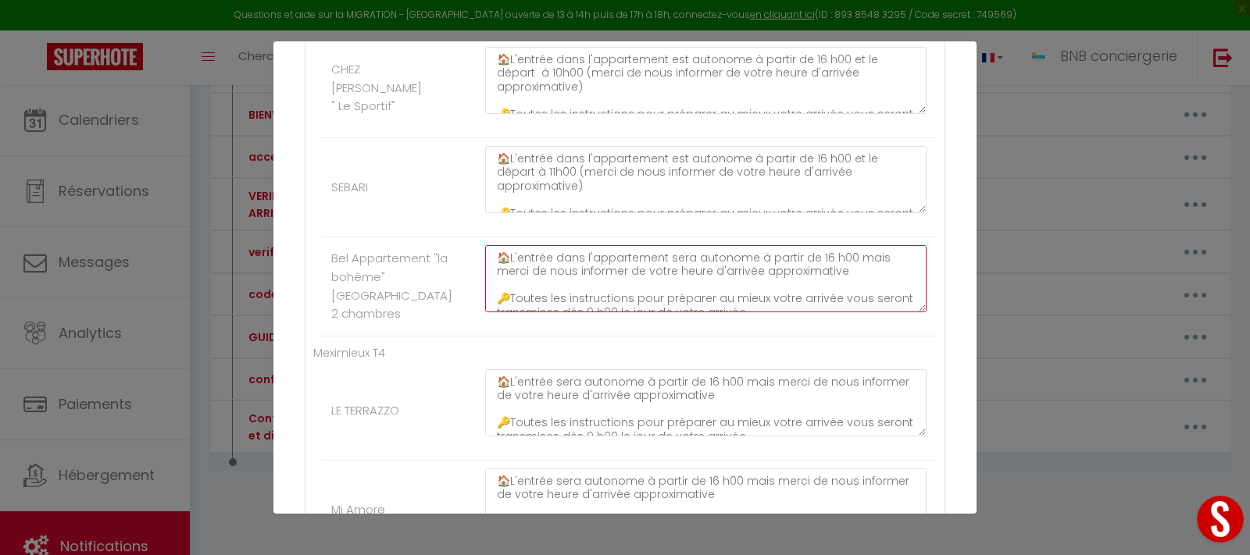
click at [515, 277] on textarea "🏠L'entrée dans l'appartement sera autonome à partir de 16 h00 mais merci de nou…" at bounding box center [705, 278] width 441 height 67
drag, startPoint x: 512, startPoint y: 273, endPoint x: 845, endPoint y: 301, distance: 334.7
click at [845, 301] on textarea "🏠L'entrée dans l'appartement sera autonome à partir de 16 h00 mais merci de nou…" at bounding box center [705, 278] width 441 height 67
paste textarea "est autonome à partir de 16 h00 et le départ à 10h00 (merci de nous informer de…"
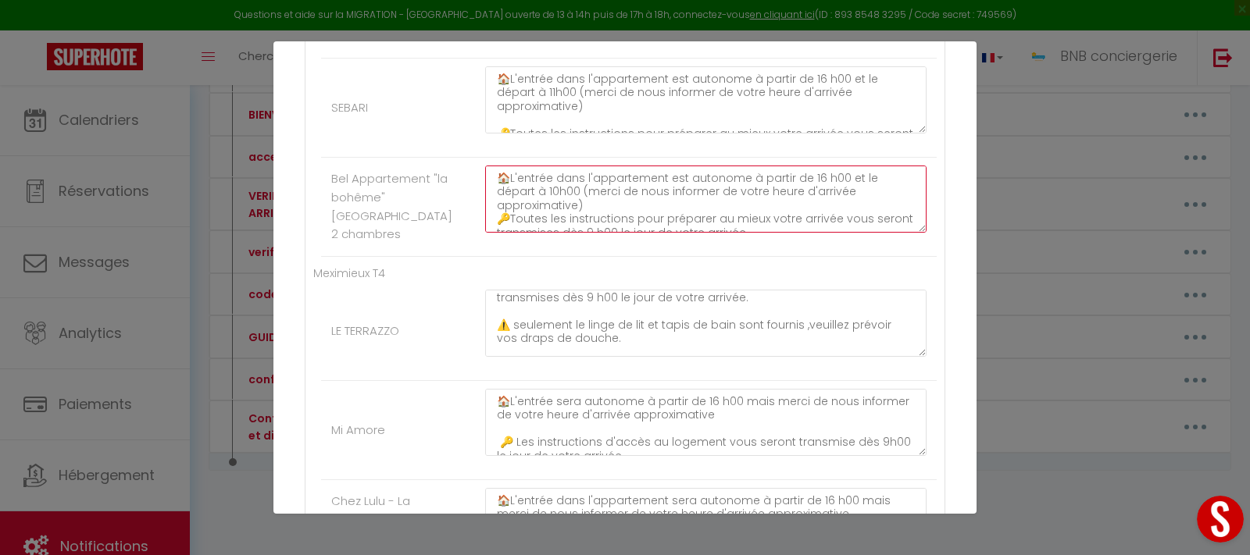
scroll to position [0, 0]
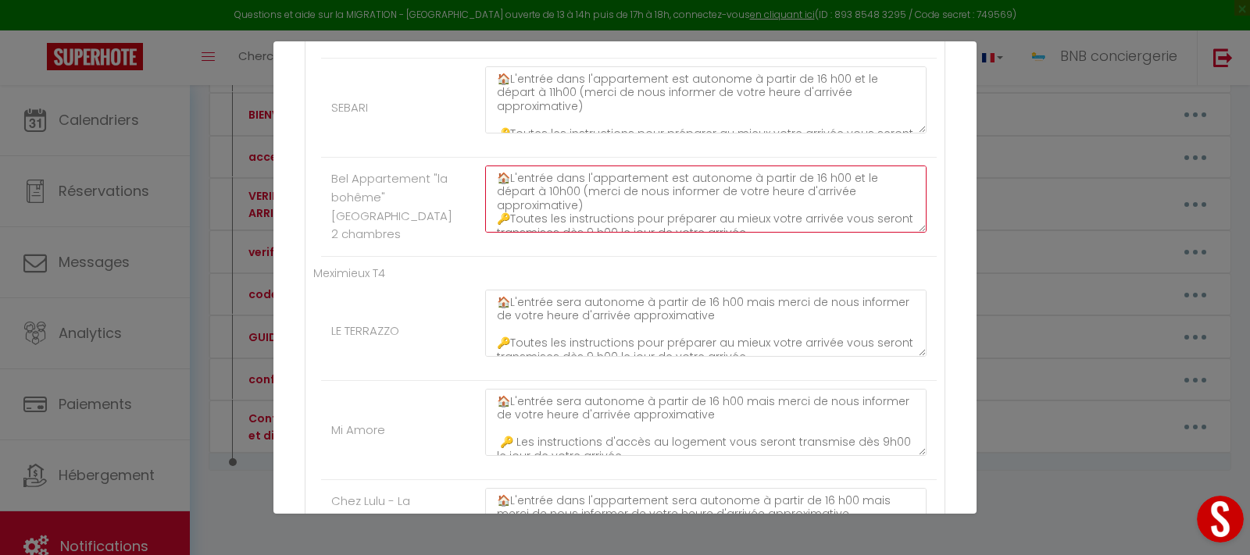
type textarea "🏠L'entrée dans l'appartement est autonome à partir de 16 h00 et le départ à 10h…"
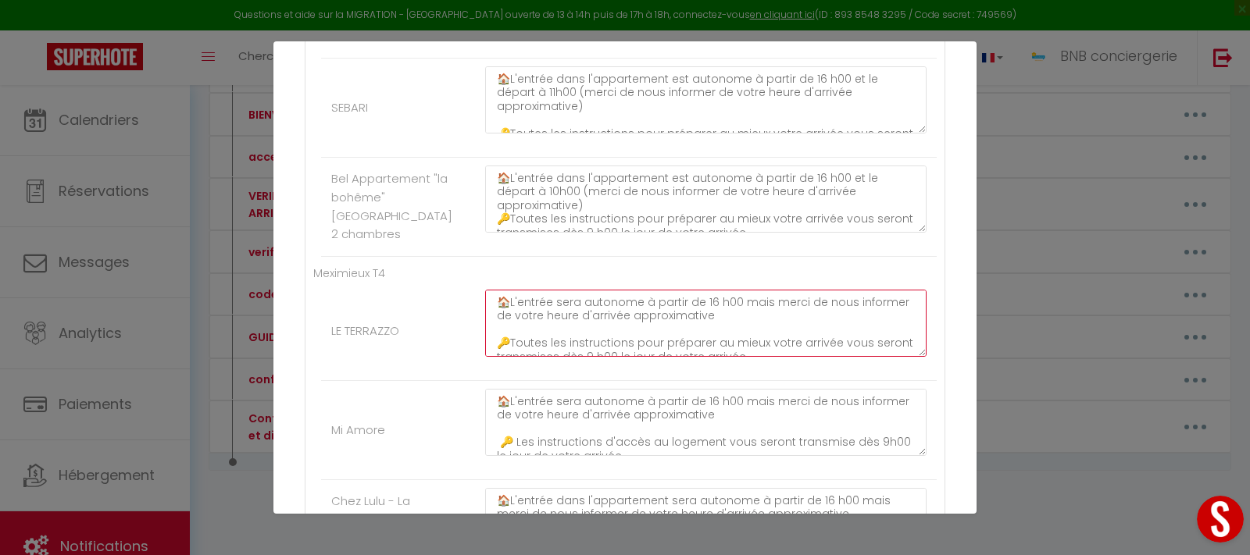
drag, startPoint x: 512, startPoint y: 327, endPoint x: 712, endPoint y: 362, distance: 202.1
paste textarea "dans l'appartement est autonome à partir de 16 h00 et le départ à 10h00 (merci …"
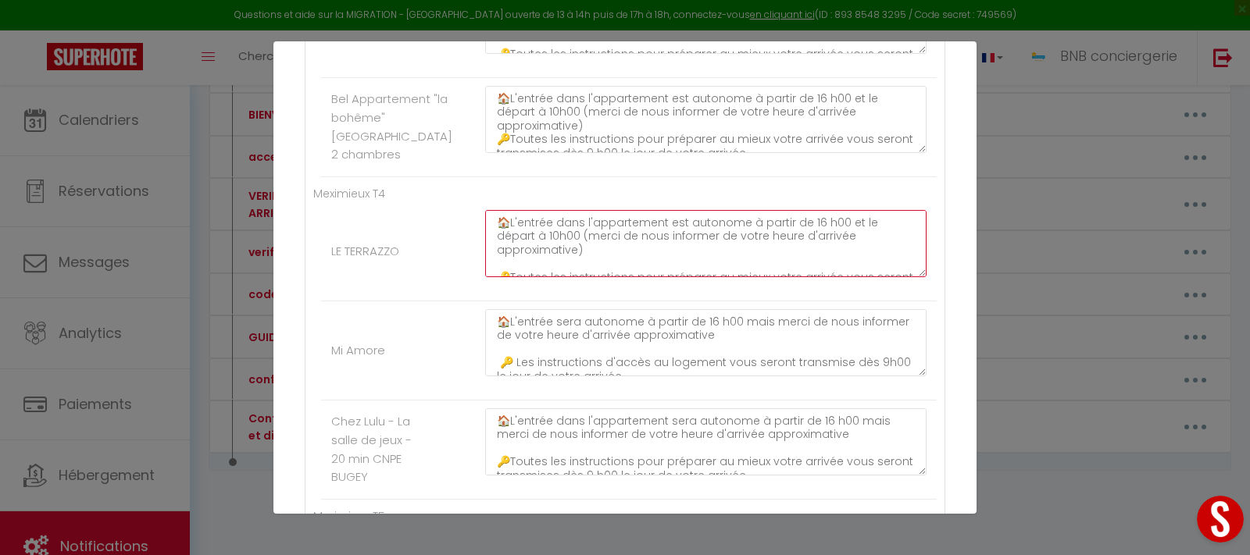
type textarea "🏠L'entrée dans l'appartement est autonome à partir de 16 h00 et le départ à 10h…"
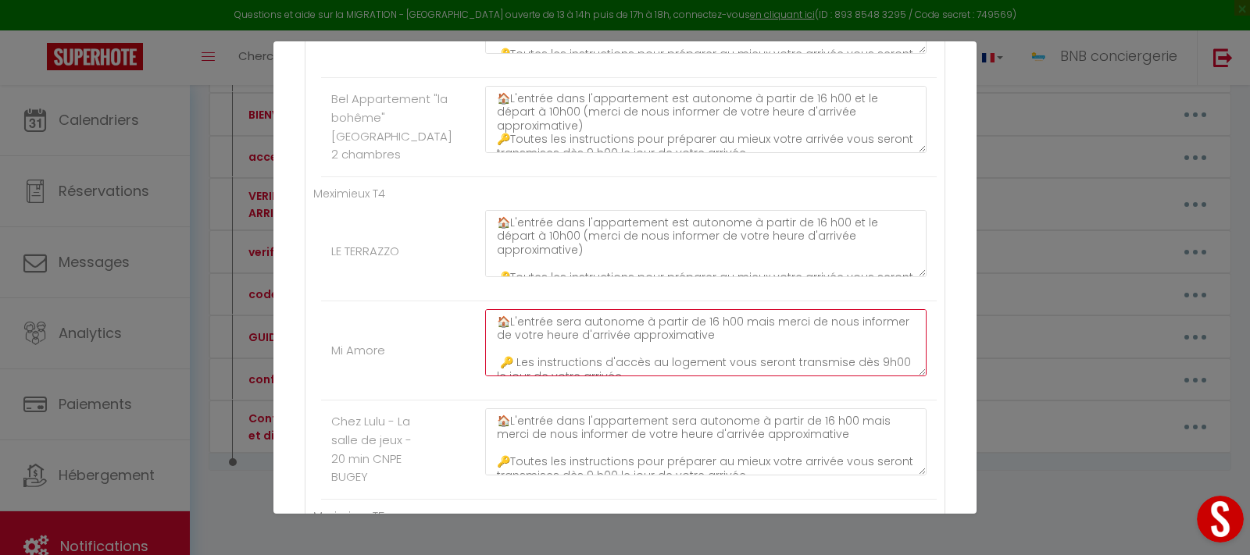
drag, startPoint x: 514, startPoint y: 349, endPoint x: 726, endPoint y: 376, distance: 214.1
paste textarea "dans l'appartement est autonome à partir de 16 h00 et le départ à 10h00 (merci …"
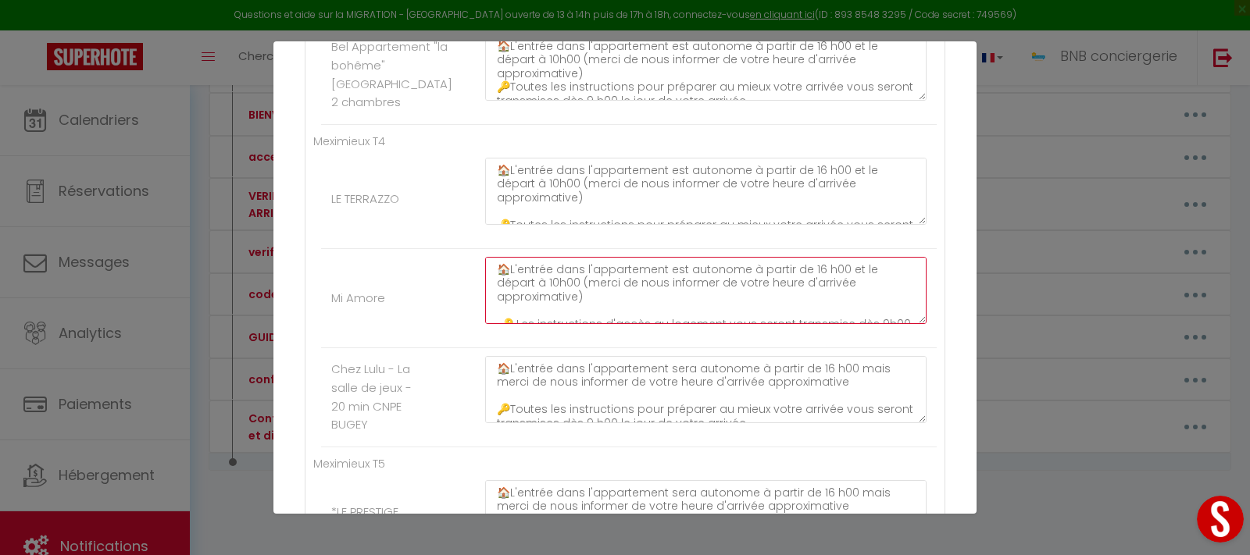
scroll to position [1306, 0]
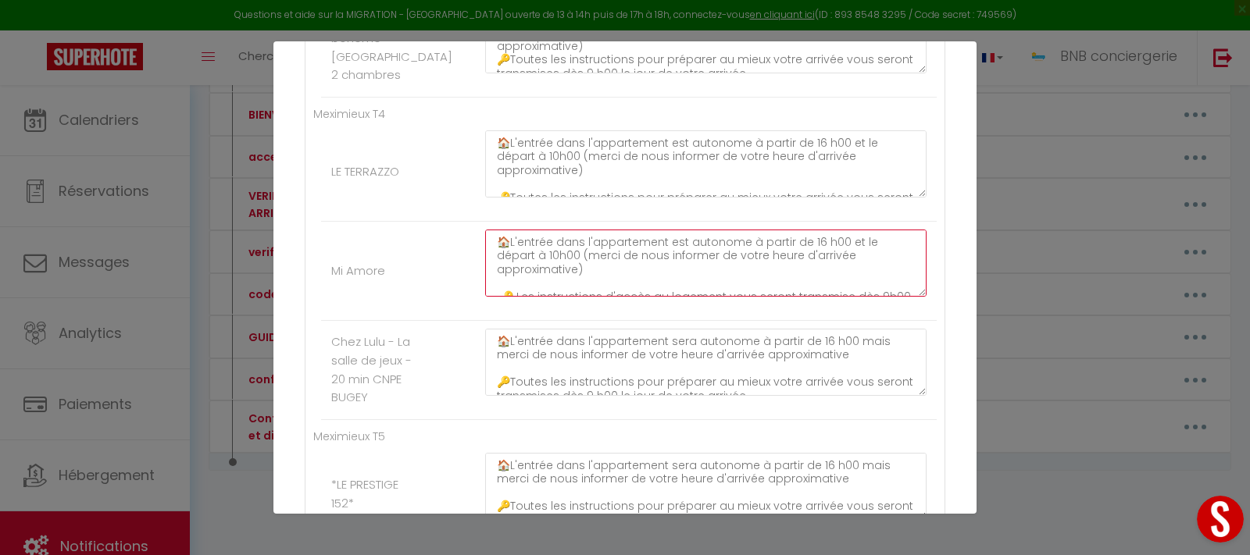
type textarea "🏠L'entrée dans l'appartement est autonome à partir de 16 h00 et le départ à 10h…"
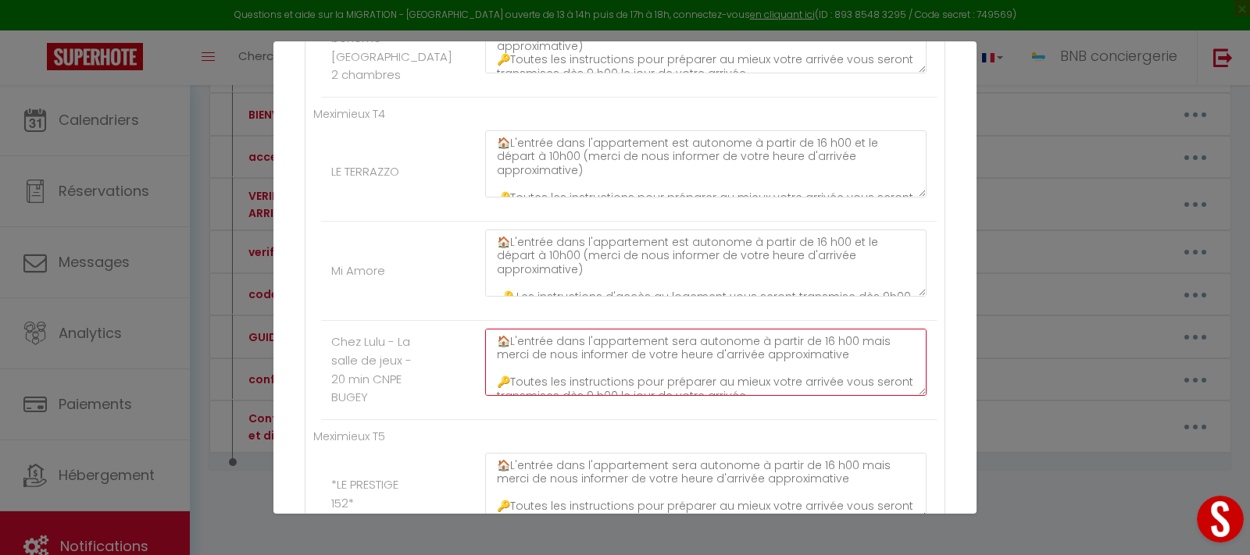
drag, startPoint x: 511, startPoint y: 369, endPoint x: 812, endPoint y: 387, distance: 302.0
paste textarea "est autonome à partir de 16 h00 et le départ à 10h00 (merci de nous informer de…"
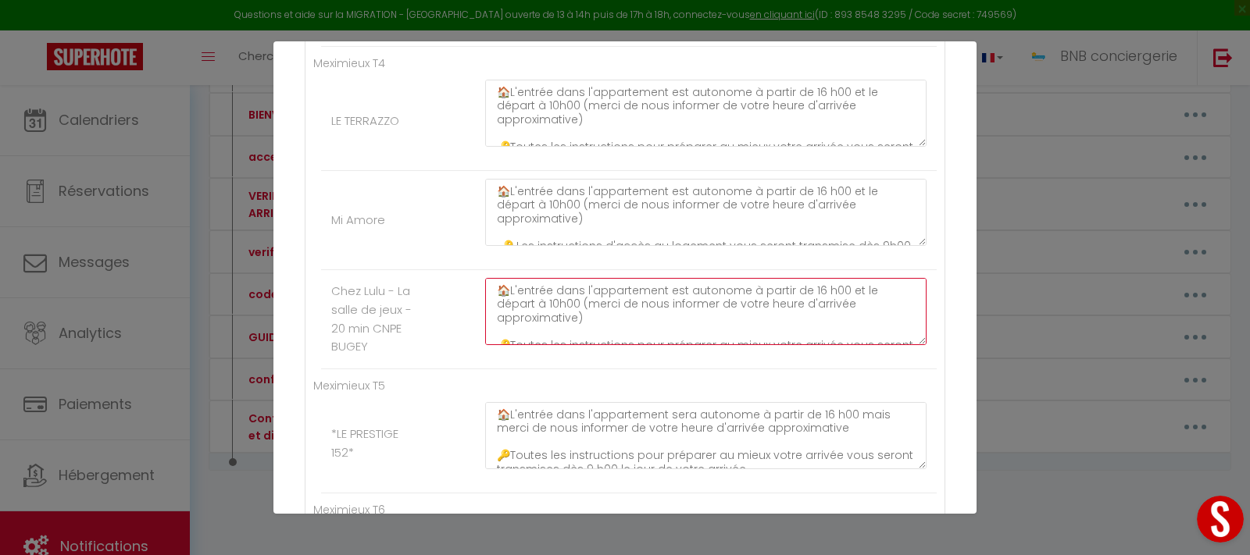
scroll to position [1386, 0]
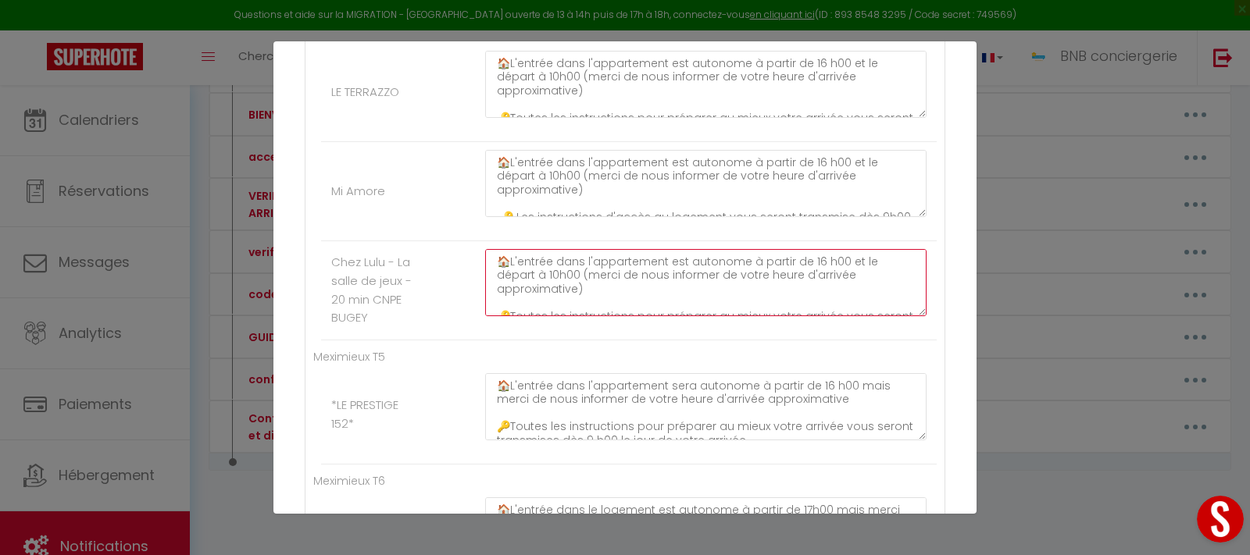
type textarea "🏠L'entrée dans l'appartement est autonome à partir de 16 h00 et le départ à 10h…"
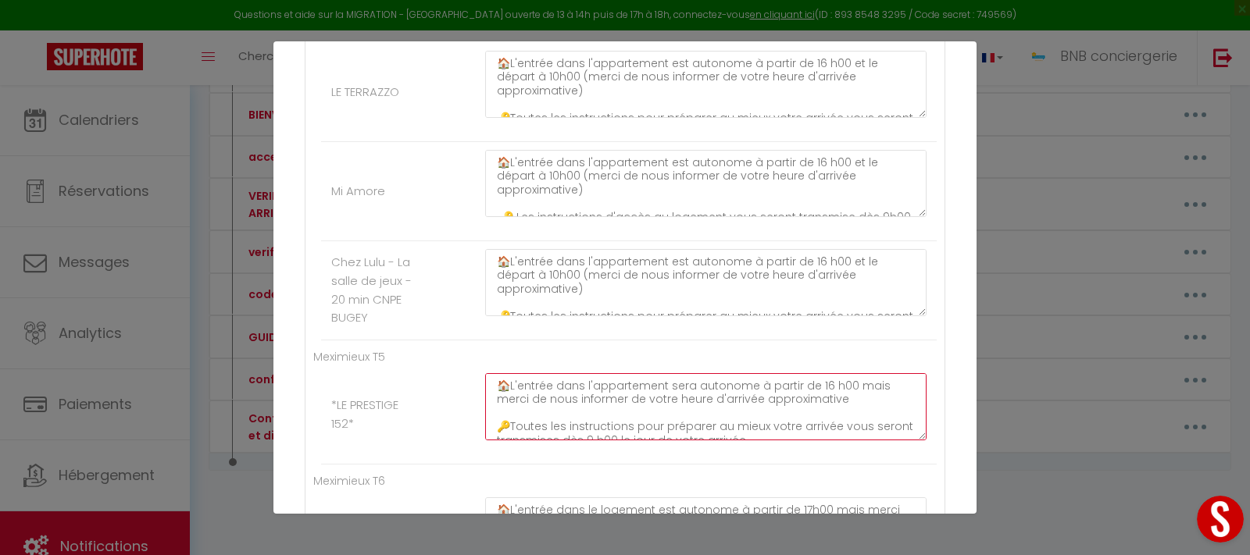
drag, startPoint x: 512, startPoint y: 416, endPoint x: 816, endPoint y: 440, distance: 304.8
paste textarea "est autonome à partir de 16 h00 et le départ à 10h00 (merci de nous informer de…"
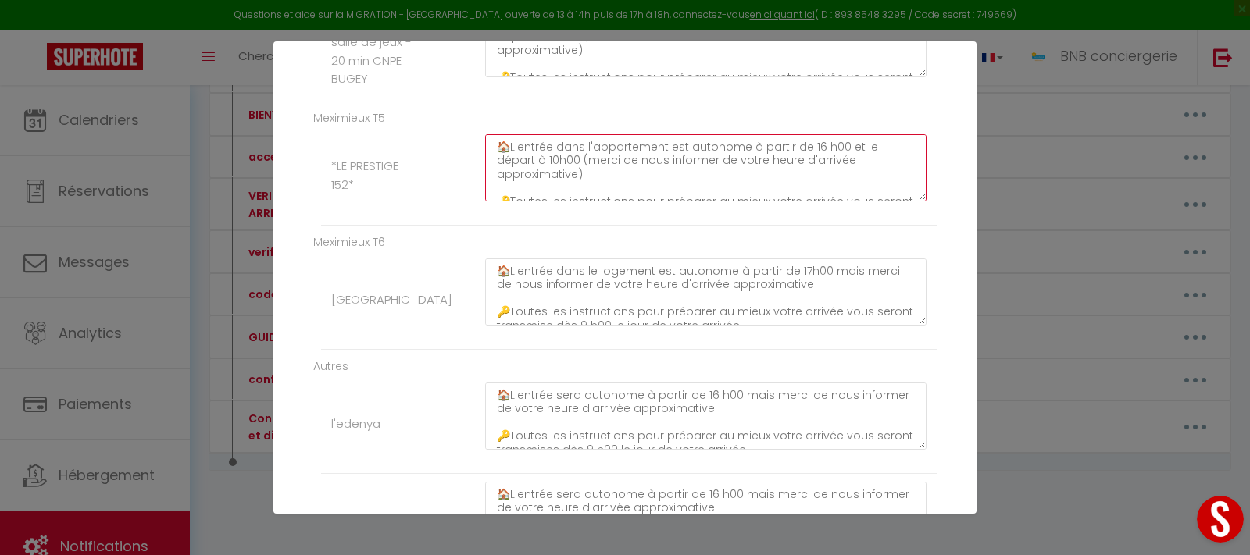
scroll to position [1704, 0]
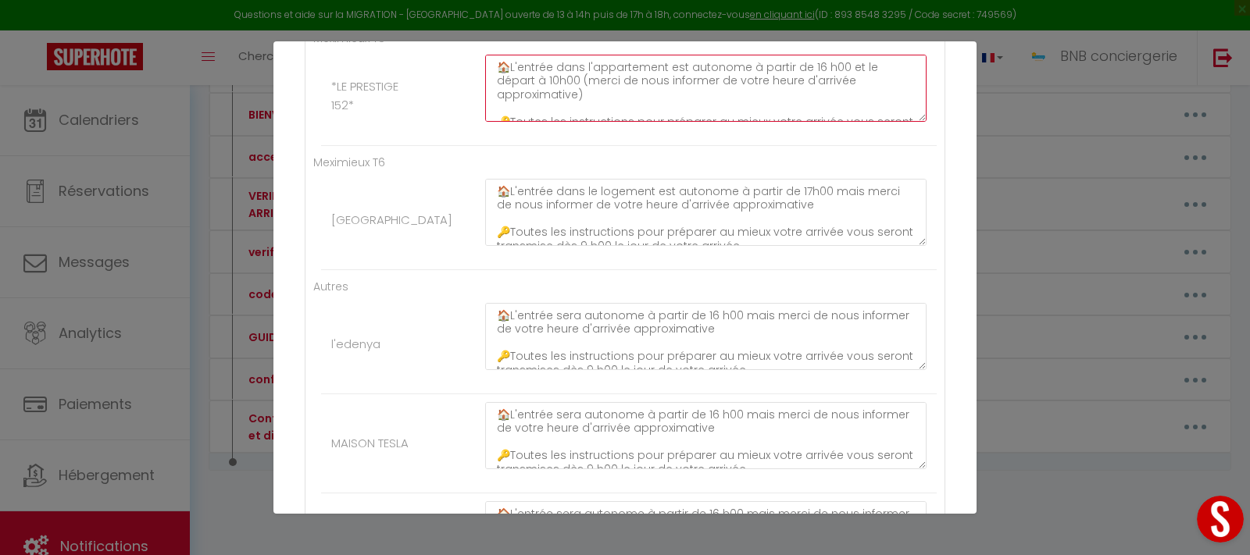
type textarea "🏠L'entrée dans l'appartement est autonome à partir de 16 h00 et le départ à 10h…"
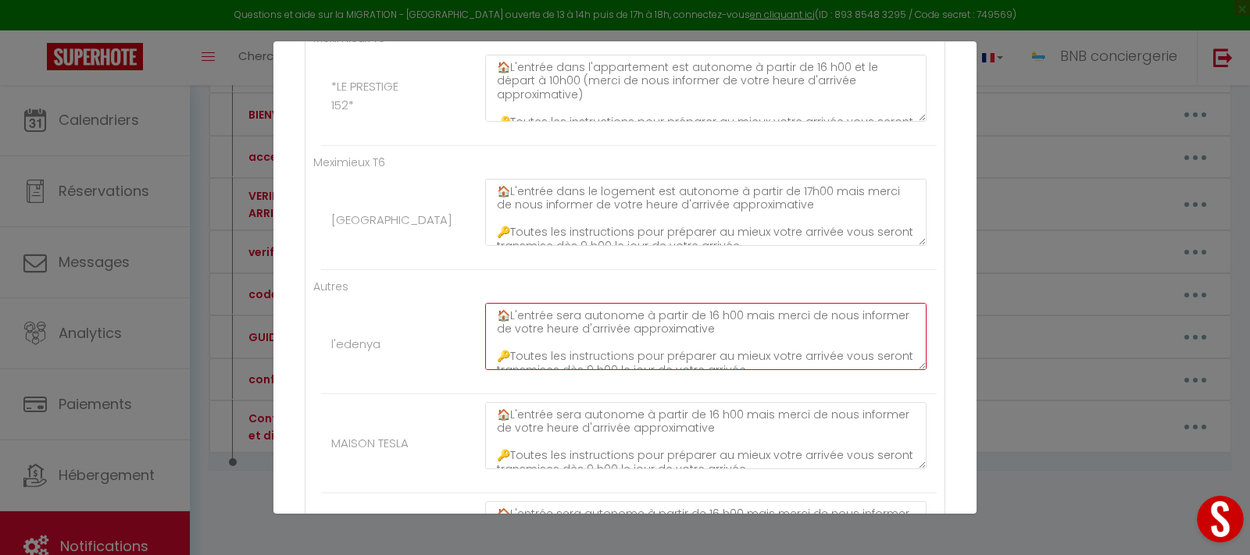
drag, startPoint x: 512, startPoint y: 342, endPoint x: 722, endPoint y: 375, distance: 211.9
paste textarea "dans l'appartement est autonome à partir de 16 h00 et le départ à 10h00 (merci …"
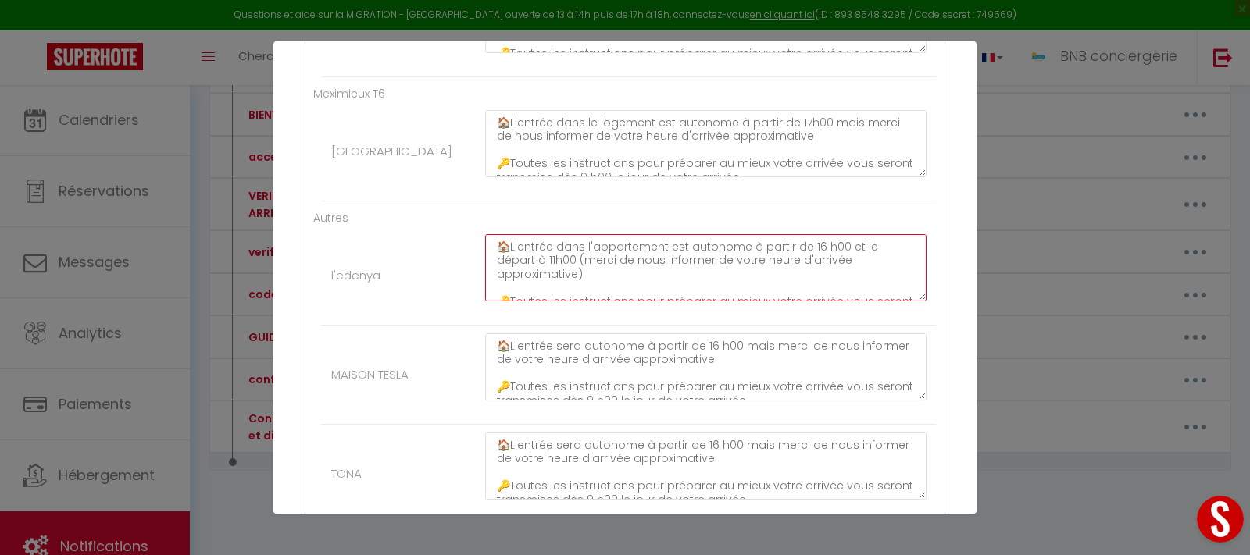
scroll to position [1864, 0]
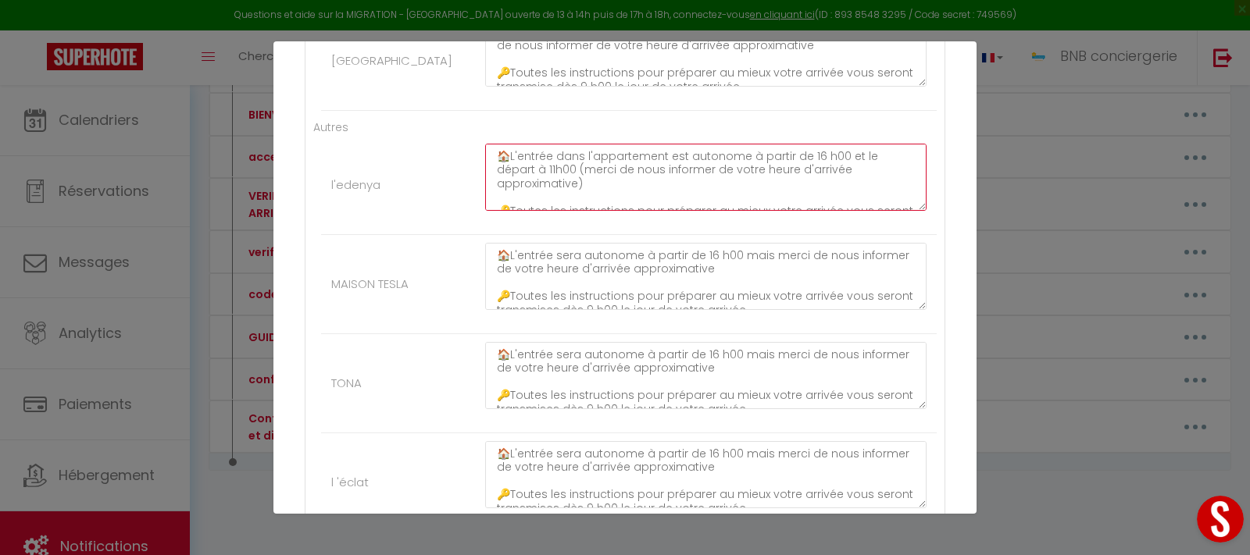
type textarea "🏠L'entrée dans l'appartement est autonome à partir de 16 h00 et le départ à 11h…"
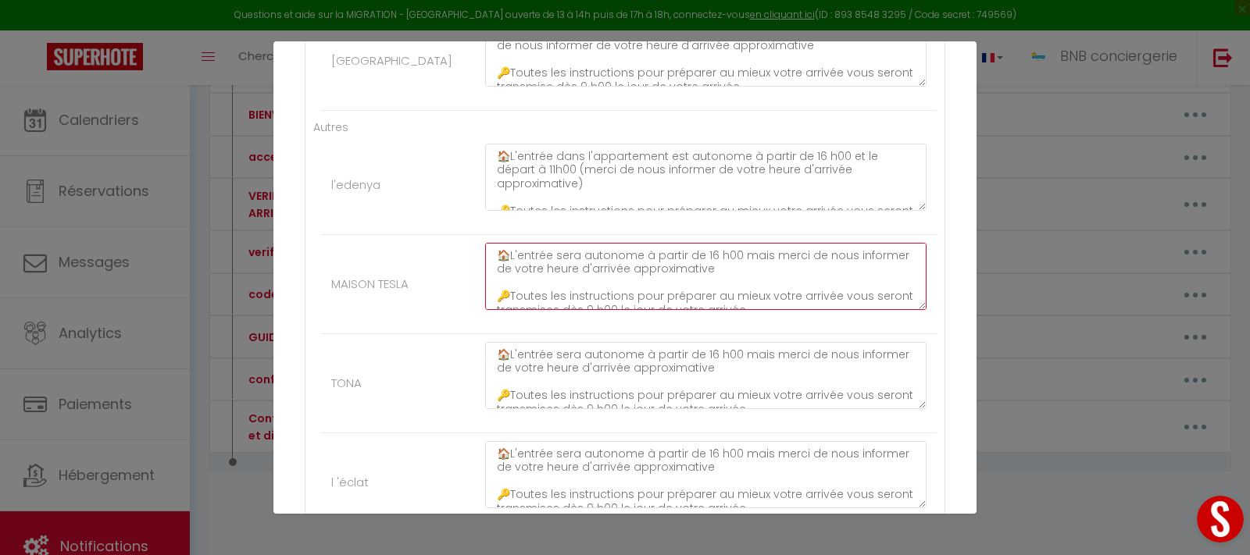
drag, startPoint x: 513, startPoint y: 287, endPoint x: 725, endPoint y: 305, distance: 212.4
paste textarea "dans l'appartement est autonome à partir de 16 h00 et le départ à 10h00 (merci …"
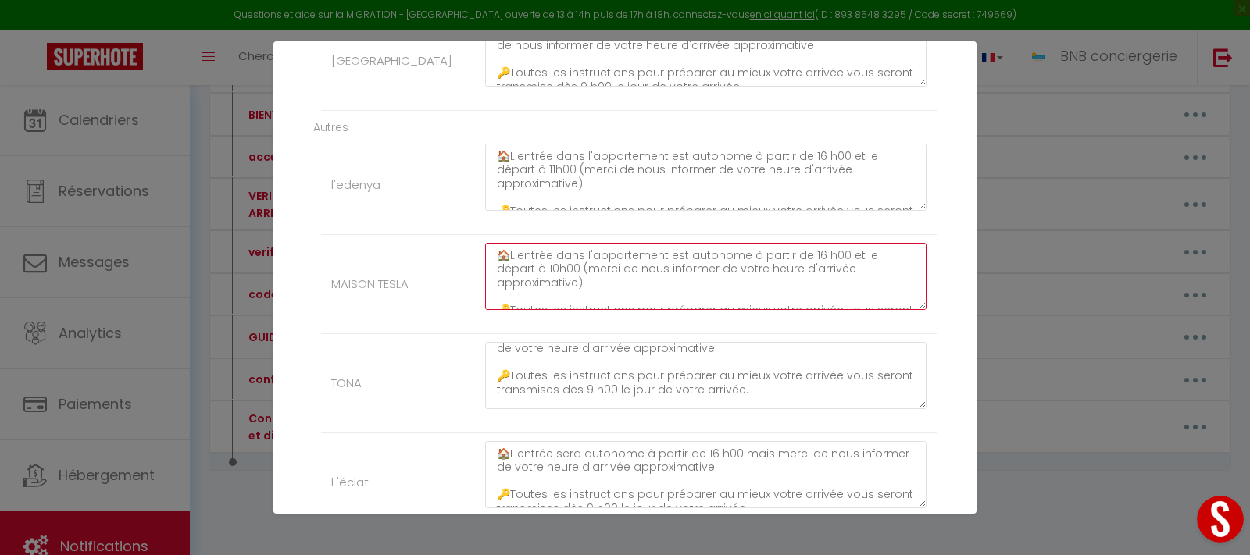
scroll to position [0, 0]
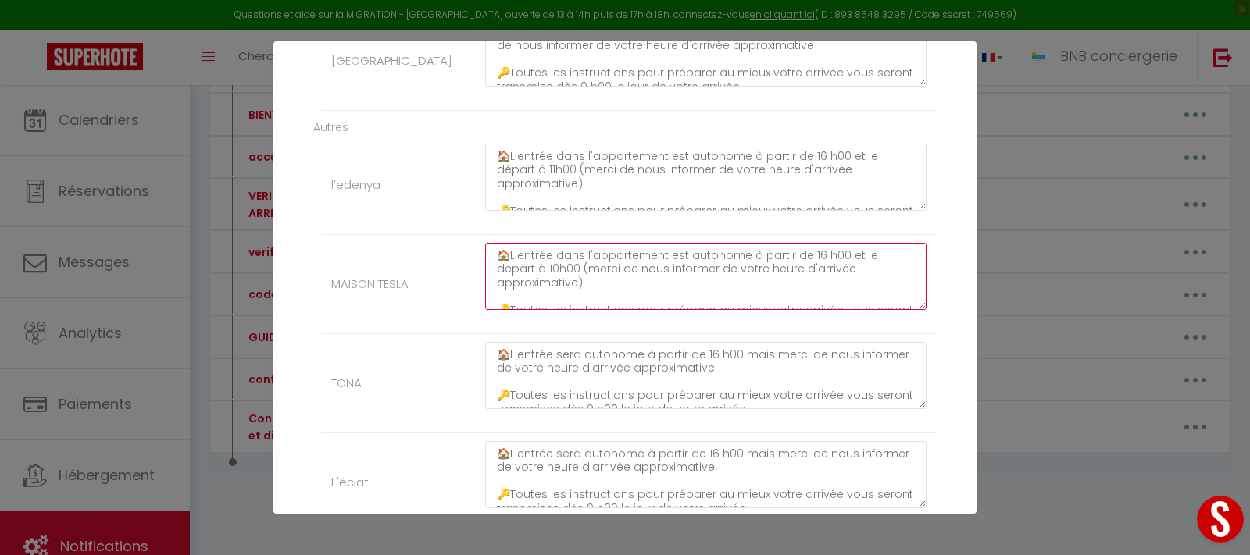
type textarea "🏠L'entrée dans l'appartement est autonome à partir de 16 h00 et le départ à 10h…"
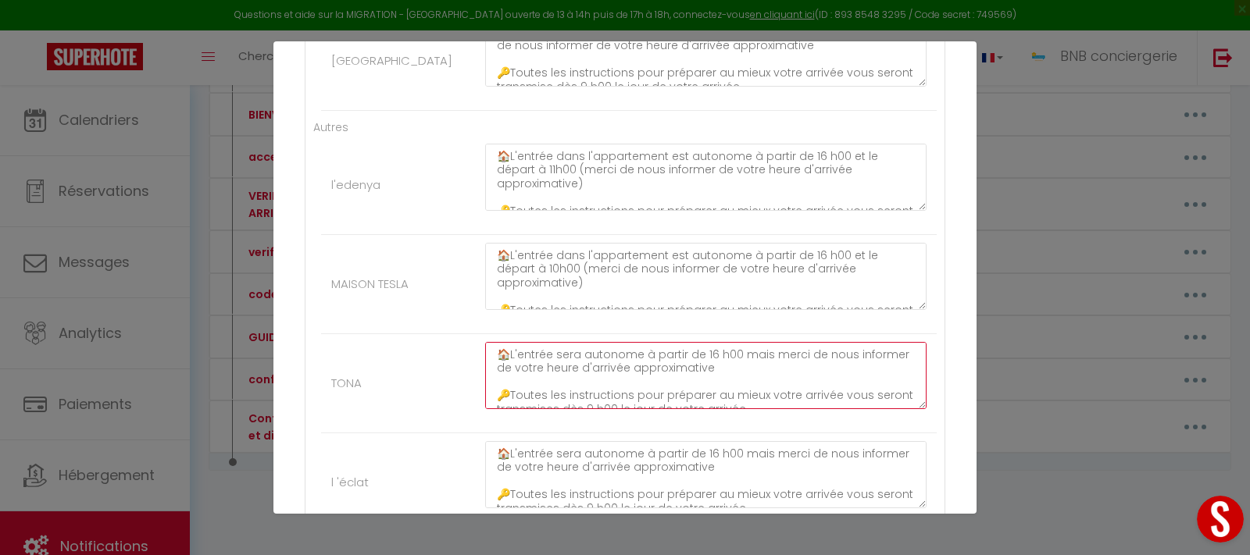
drag, startPoint x: 512, startPoint y: 389, endPoint x: 698, endPoint y: 414, distance: 187.6
paste textarea "dans l'appartement est autonome à partir de 16 h00 et le départ à 10h00 (merci …"
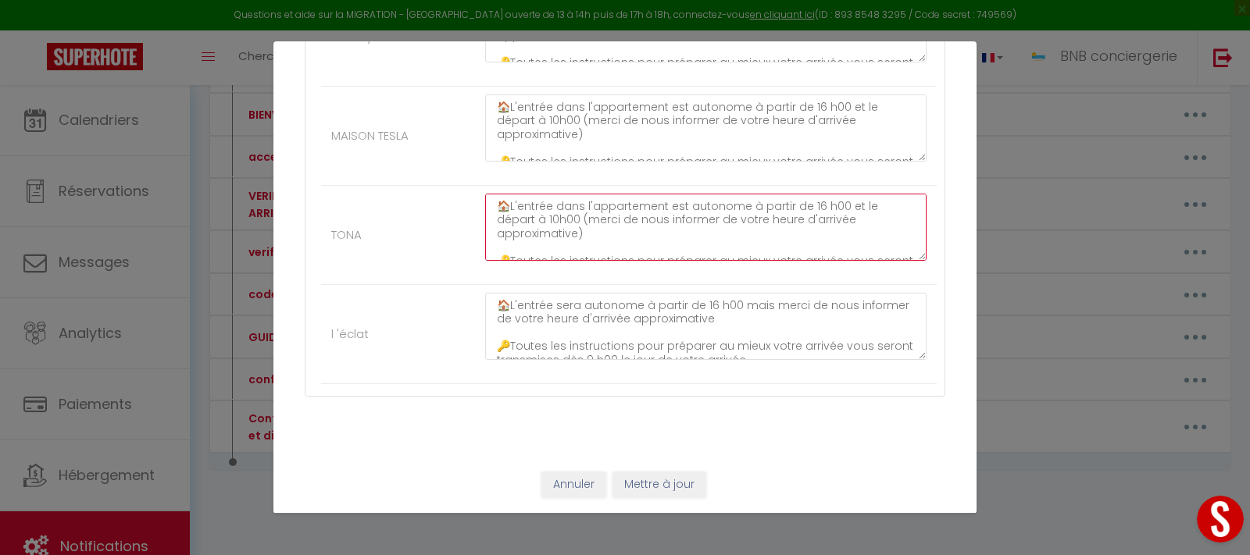
scroll to position [2040, 0]
type textarea "🏠L'entrée dans l'appartement est autonome à partir de 16 h00 et le départ à 10h…"
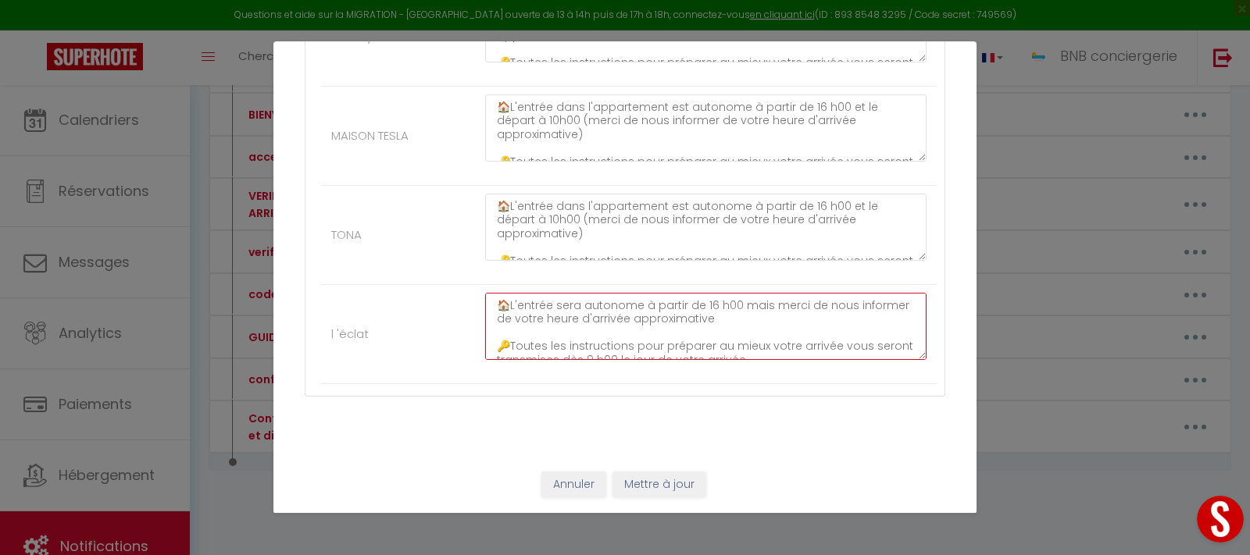
drag, startPoint x: 515, startPoint y: 305, endPoint x: 702, endPoint y: 337, distance: 190.3
paste textarea "L'entrée dans l'appartement est autonome à partir de 16 h00 et le départ à 10h0…"
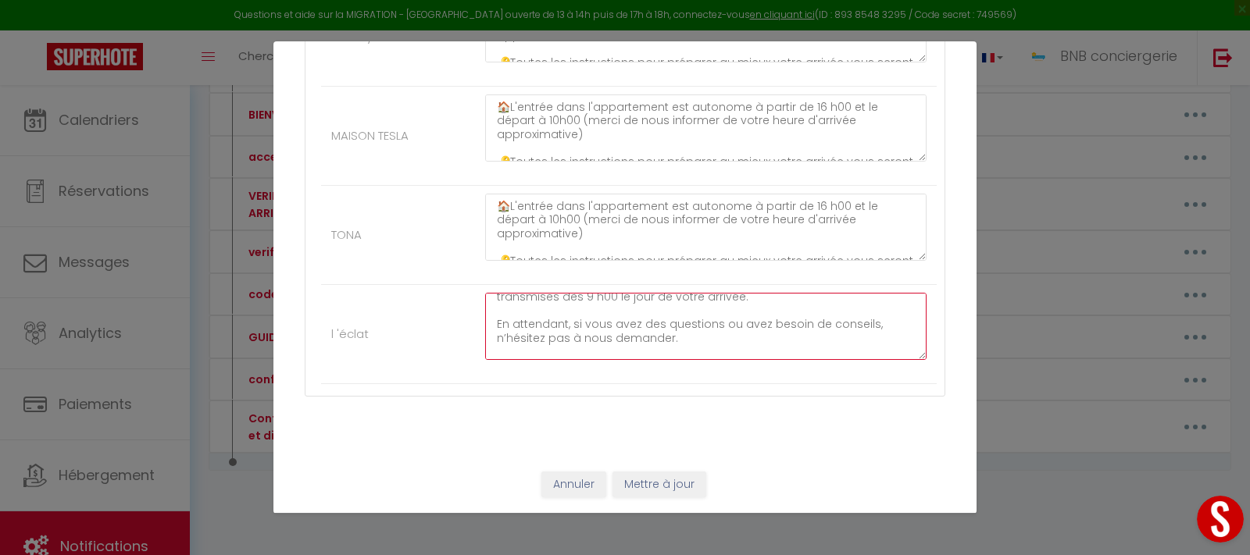
scroll to position [82, 0]
type textarea "🏠L'entrée dans l'appartement est autonome à partir de 16 h00 et le départ à 11h…"
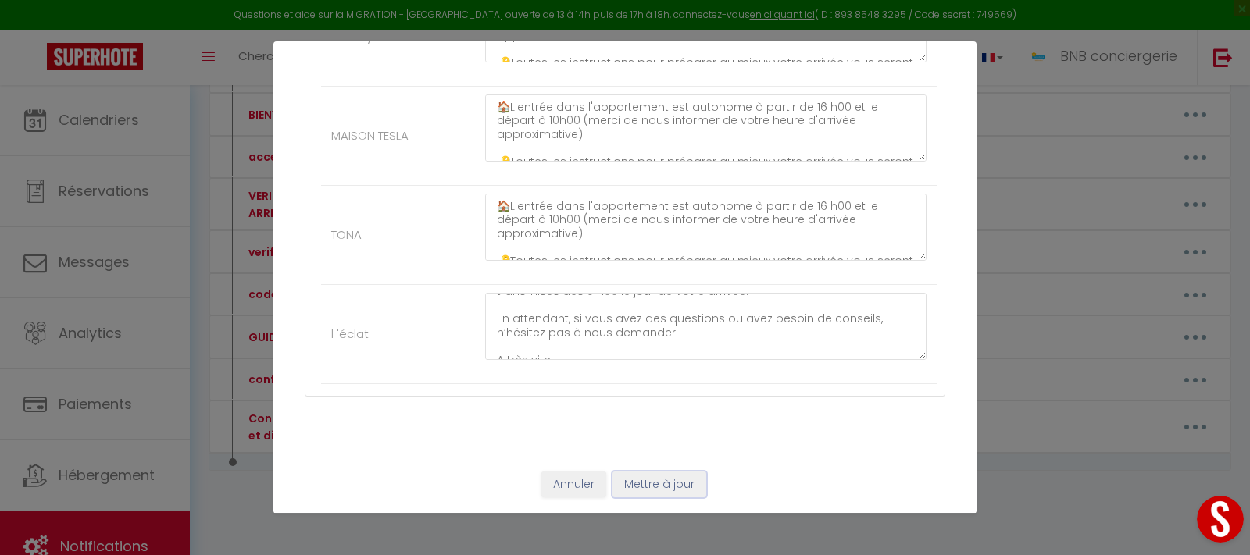
click at [655, 485] on button "Mettre à jour" at bounding box center [659, 485] width 94 height 27
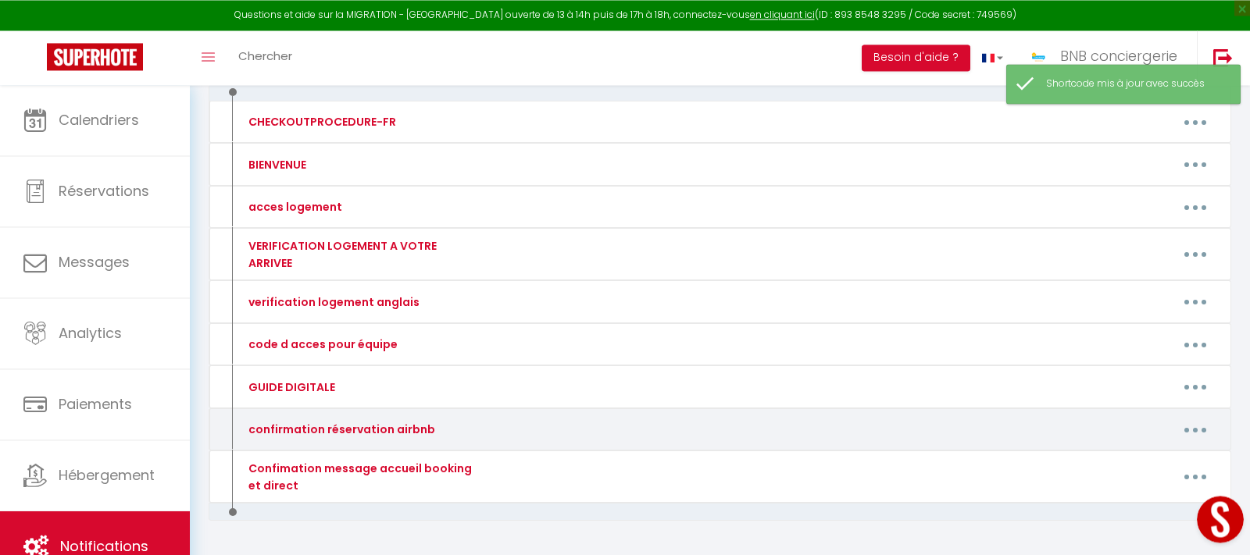
scroll to position [224, 0]
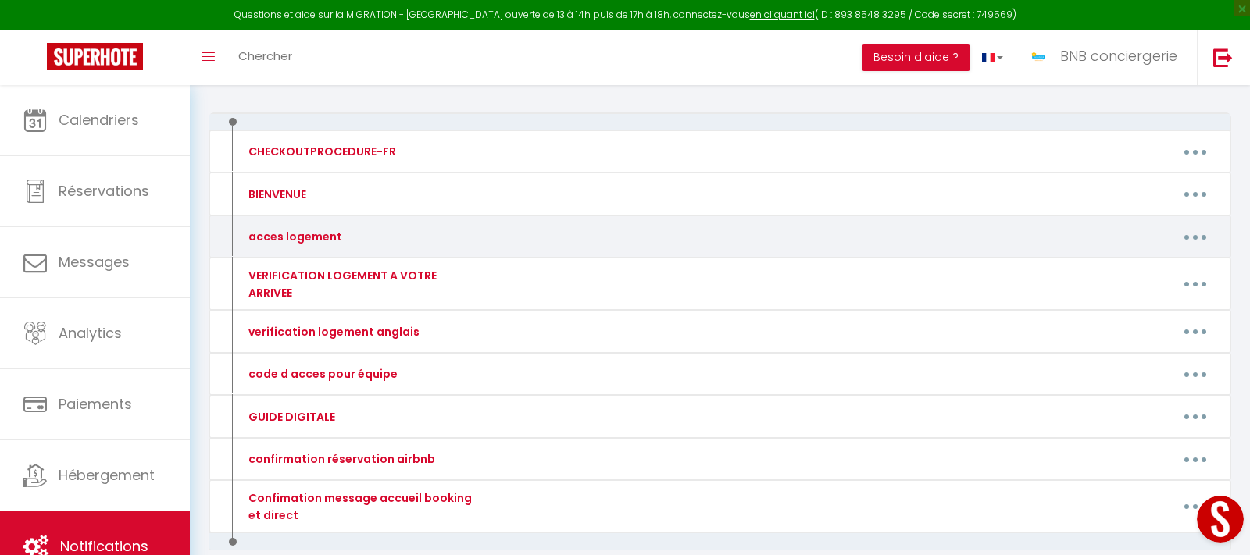
click at [1203, 241] on button "button" at bounding box center [1195, 236] width 44 height 25
click at [1101, 274] on link "Editer" at bounding box center [1155, 272] width 116 height 27
type input "acces logement"
type textarea "Instructions d’accès au logement"
type textarea "Loremip [DOLOR:SITAM_CONS] Adip elits doei te inci utlaboreet dolorem'ali. E'ad…"
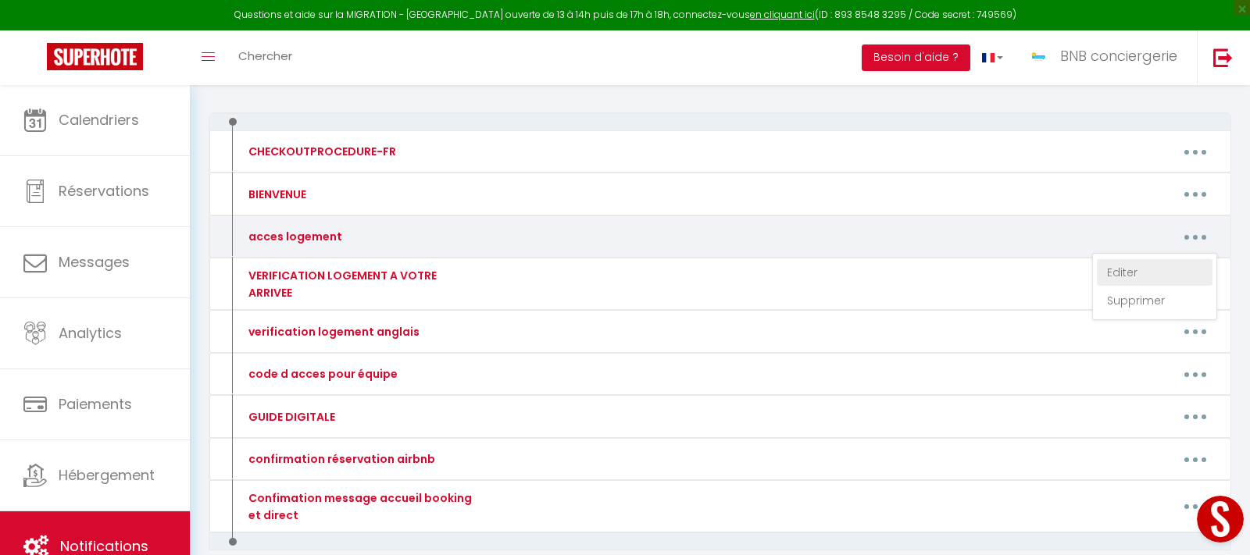
type textarea "Loremip [DOLOR:SITAM_CONS] Adip elits doei te inci utlaboreet dolorem'ali. Enim…"
type textarea "Loremip [DOLOR:SITAM_CONS] Adip elits doei te inci utlaboreet dolorem'ali. E'ad…"
type textarea "Bonjour [GUEST:FIRST_NAME] Nous avons hâte de vous accueillir [DATE]. 📍L'adress…"
type textarea "Loremip [DOLOR:SITAM_CONS] Adip elits doei te inci utlaboreet dolorem'ali. Enim…"
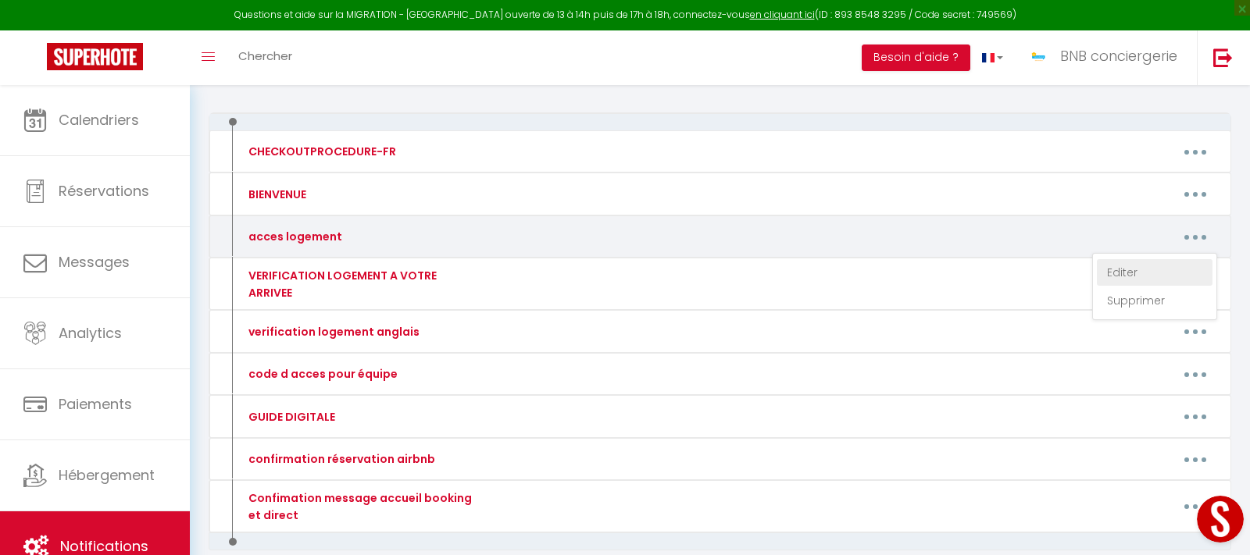
type textarea "Loremip [DOLOR:SITAM_CONS] Adip elits doei te inci utlaboreet dolorem'ali. 📍E'a…"
type textarea "Loremip Dolo sitam cons ad elit seddoeiusm tempori'utl. 📍E'dolorem al enimadmi …"
type textarea "Loremip [DOLOR:SITAM_CONS] Adip elits doei te inci utlaboreet dolorem'ali. Enim…"
type textarea "Loremip [DOLOR:SITAM_CONS] Adip elits doei te inci utlaboreet dolorem'ali. 📍E'a…"
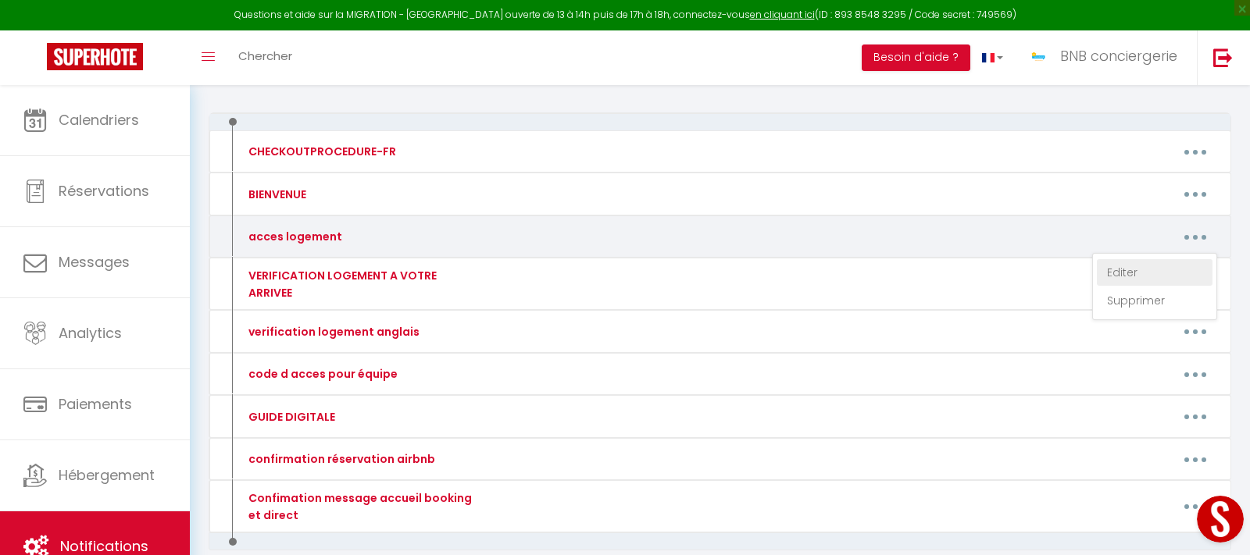
type textarea "Loremip Dolo sitam cons ad elit seddoeiusm tempori'utl. 📍E'dolorem al enimadmi …"
type textarea "Loremip Dolo sitam cons ad elit seddoeiusm tempori'utl. E'dolorem al enimadmi v…"
type textarea "Loremip [DOLOR:SITAM_CONS] Adip elits doei te inci utlaboreet dolorem'ali. 📍E'a…"
type textarea "Bonjour [GUEST:FIRST_NAME] Nous avons hâte de vous accueillir [DATE]. 📍L'adress…"
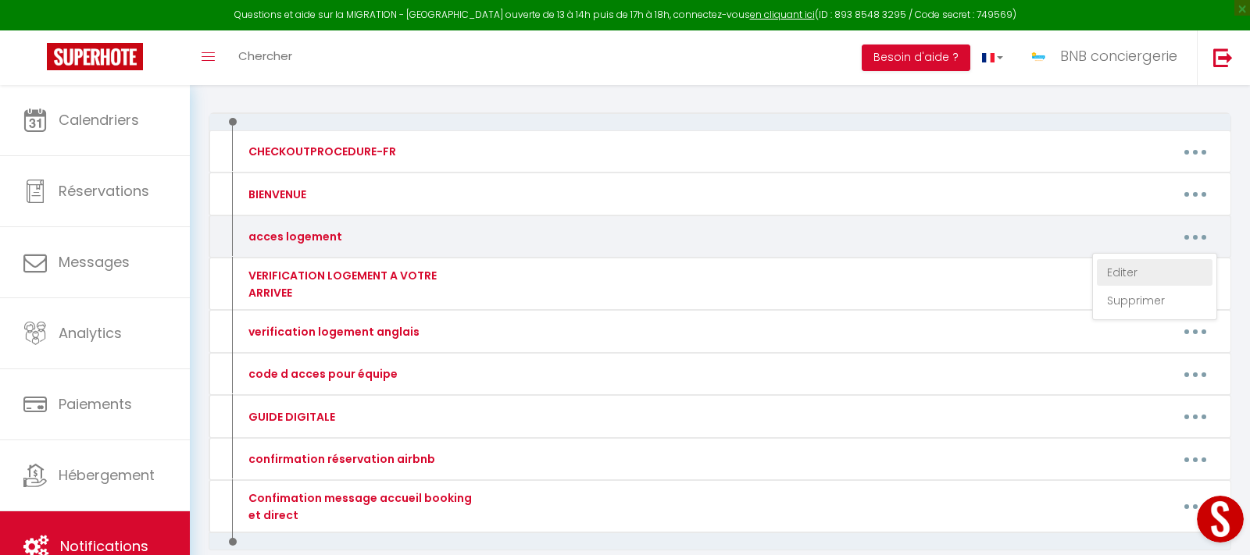
type textarea "Loremip Dolo sitam cons ad elit seddoeiusm tempori'utl. 📍E'dolorem al enimadmi …"
type textarea "Bonjour Nous avons hâte de vous accueillir [DATE]. 📍L'adresse du logement est: …"
type textarea "Bonjour [GUEST:FIRST_NAME] Nous avons hâte de vous accueillir [DATE]. 📍L'adress…"
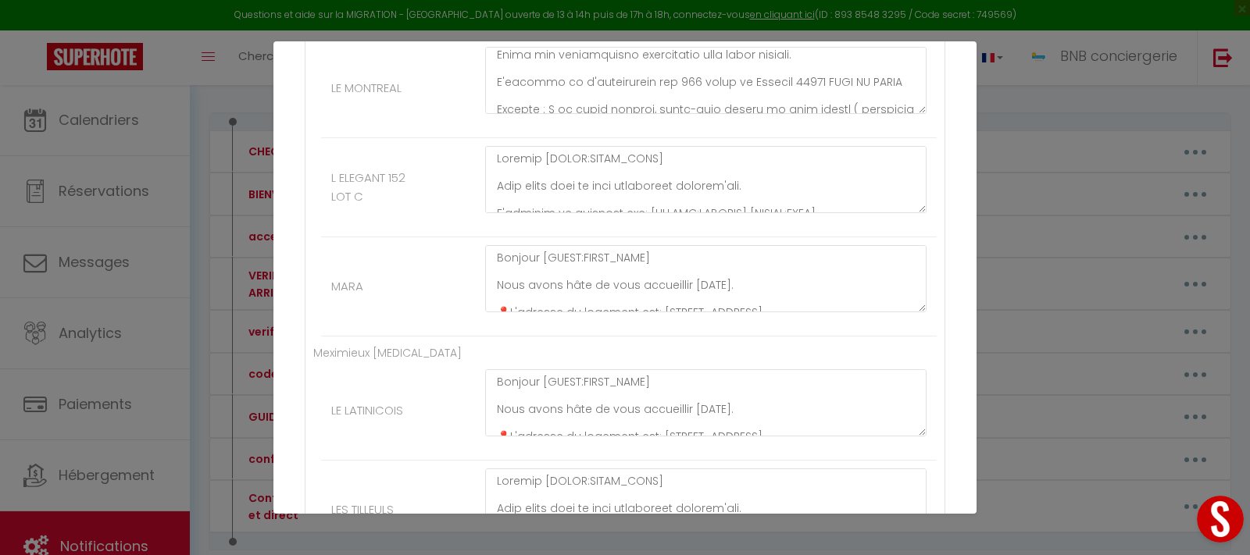
scroll to position [0, 0]
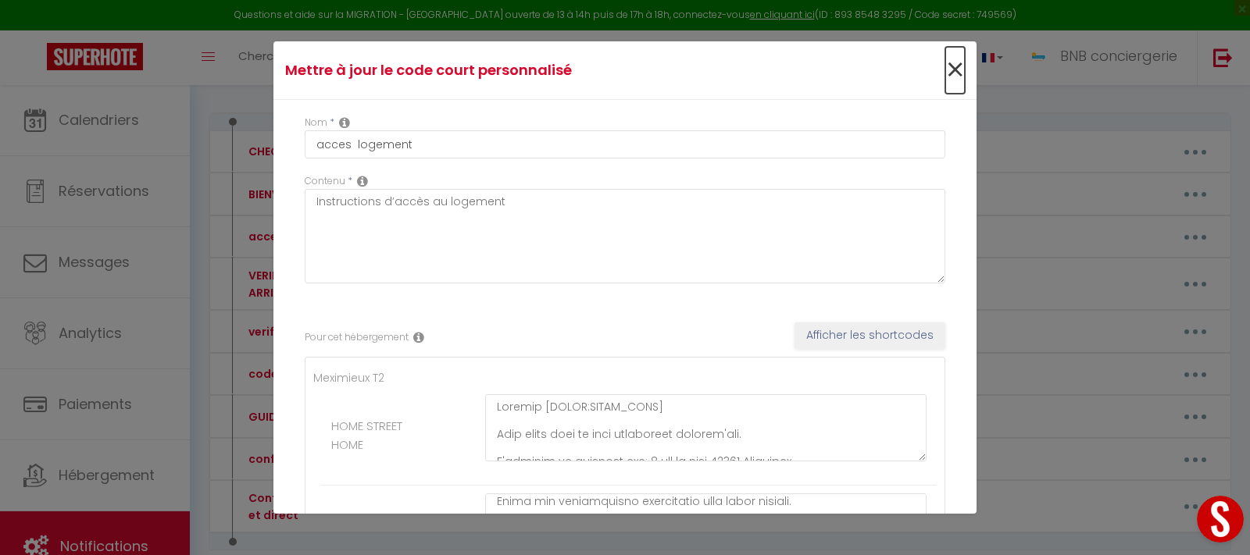
click at [955, 70] on span "×" at bounding box center [955, 70] width 20 height 47
